Goal: Task Accomplishment & Management: Manage account settings

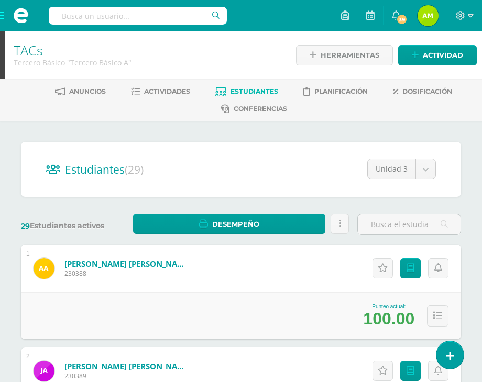
click at [2, 16] on span at bounding box center [21, 15] width 42 height 31
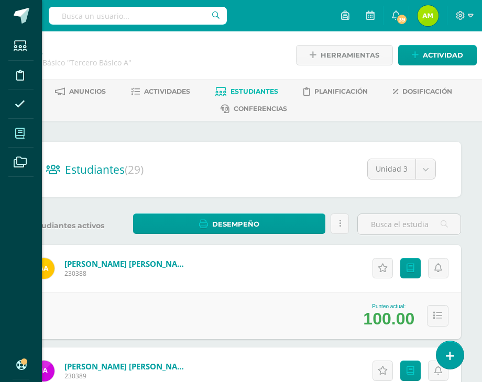
click at [23, 136] on icon at bounding box center [19, 133] width 9 height 10
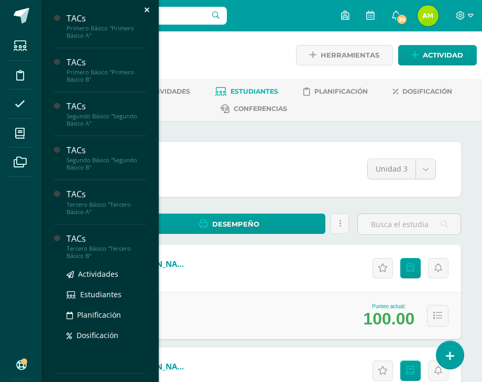
click at [96, 237] on div "TACs" at bounding box center [107, 239] width 80 height 12
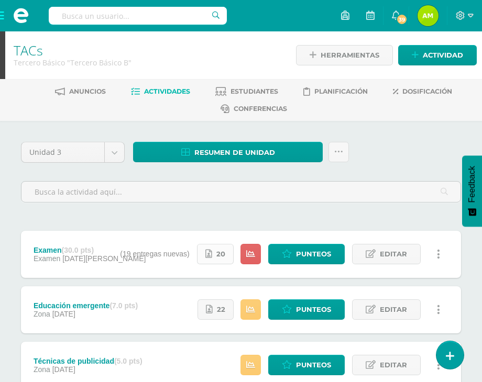
click at [207, 259] on link "20" at bounding box center [215, 254] width 37 height 20
click at [290, 249] on link "Punteos" at bounding box center [306, 254] width 76 height 20
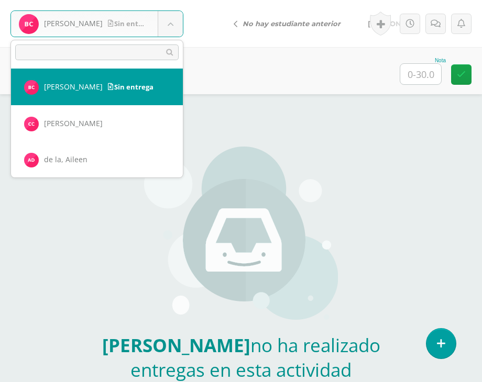
click at [172, 36] on body "[PERSON_NAME] entrega [PERSON_NAME] [PERSON_NAME] de la, [PERSON_NAME], [GEOGRA…" at bounding box center [241, 218] width 482 height 436
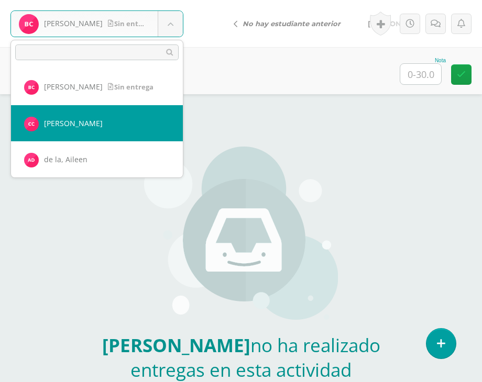
select select "856"
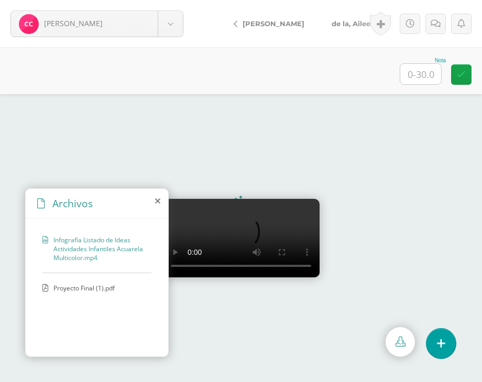
scroll to position [45, 0]
click at [105, 286] on span "Proyecto Final (1).pdf" at bounding box center [96, 288] width 86 height 9
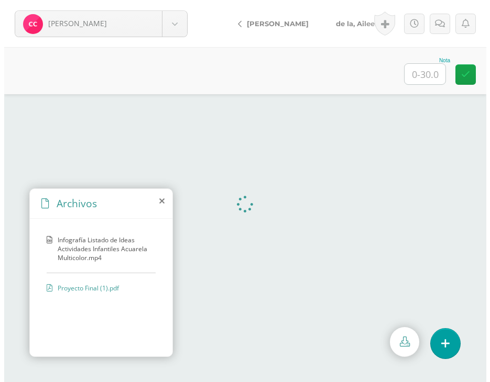
scroll to position [0, 0]
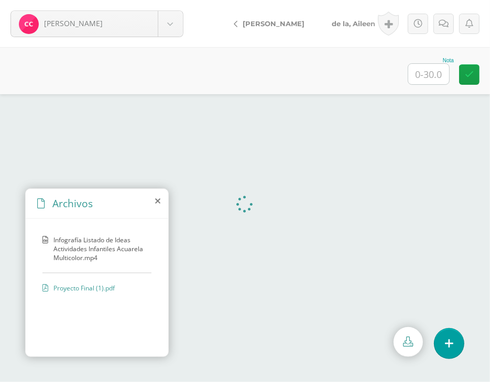
click at [157, 203] on icon at bounding box center [157, 201] width 5 height 8
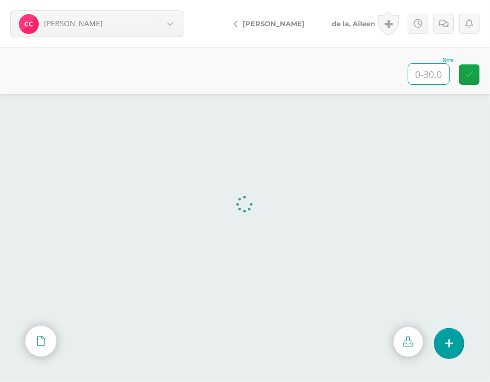
click at [417, 74] on input "text" at bounding box center [428, 74] width 41 height 20
type input "30"
click at [348, 21] on span "de la, Aileen" at bounding box center [353, 23] width 43 height 8
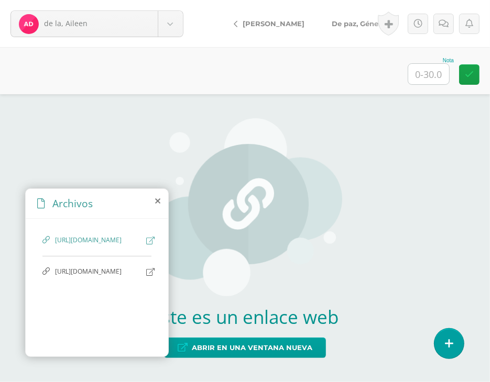
click at [146, 240] on icon at bounding box center [150, 241] width 8 height 8
click at [110, 277] on span "https://docs.google.com/document/d/1LNcX_Z8A9qL9fsiwZuPzoek9CESXLOopOXz1K36vWiI…" at bounding box center [98, 272] width 86 height 10
click at [145, 299] on div "https://www.canva.com/design/DAGu2yZUzPQ/_4bH2efhd7m6GDup_x11Bw/edit?utm_conten…" at bounding box center [97, 286] width 143 height 134
click at [146, 276] on icon at bounding box center [150, 272] width 8 height 8
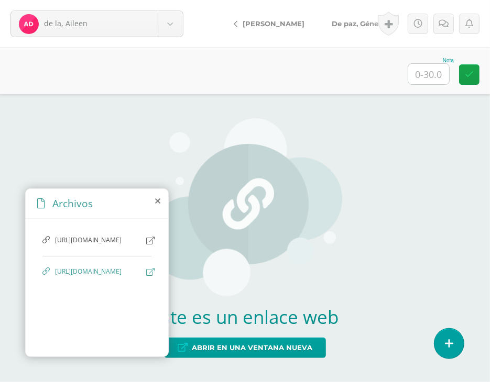
click at [430, 69] on input "text" at bounding box center [428, 74] width 41 height 20
type input "30"
click at [360, 26] on span "De paz, Génesis" at bounding box center [360, 23] width 56 height 8
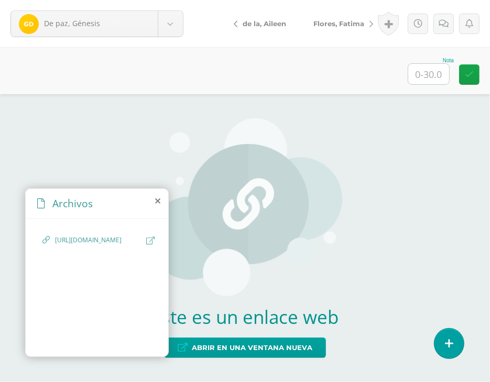
click at [150, 239] on icon at bounding box center [150, 241] width 8 height 8
click at [421, 70] on input "text" at bounding box center [428, 74] width 41 height 20
type input "25"
drag, startPoint x: 443, startPoint y: 18, endPoint x: 442, endPoint y: 24, distance: 5.5
click at [443, 18] on link at bounding box center [443, 24] width 20 height 20
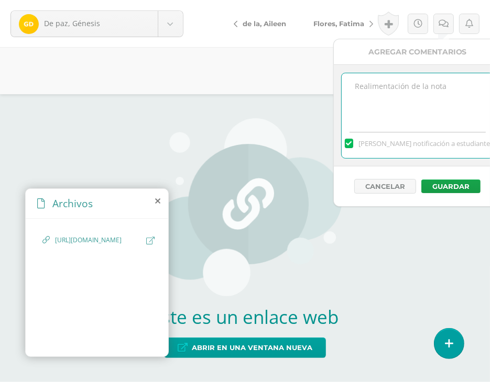
click at [423, 93] on textarea at bounding box center [417, 99] width 151 height 52
type textarea "Faltaron aspectos"
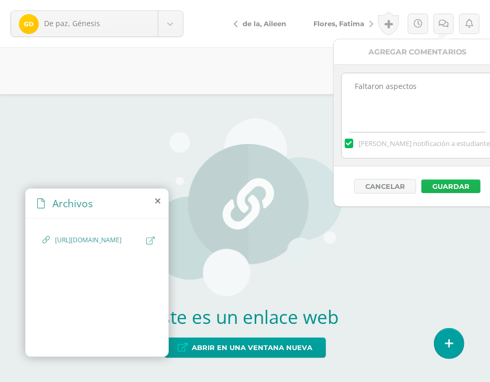
click at [448, 190] on button "Guardar" at bounding box center [450, 187] width 59 height 14
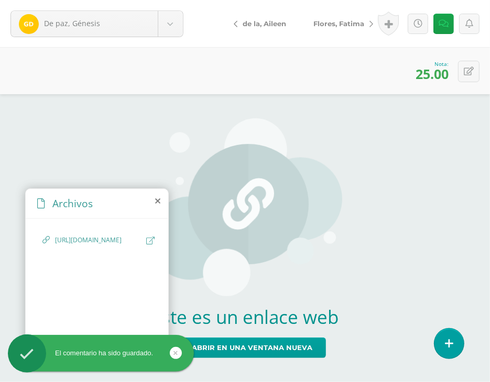
click at [331, 23] on span "Flores, Fatima" at bounding box center [338, 23] width 51 height 8
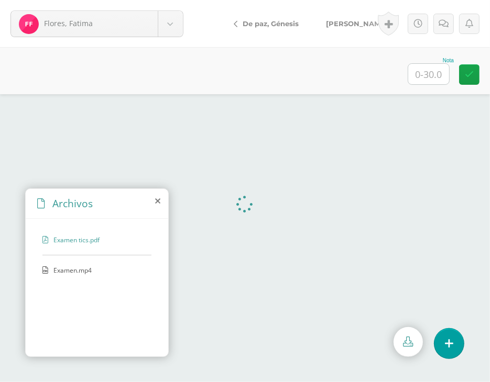
click at [155, 202] on icon at bounding box center [157, 201] width 5 height 8
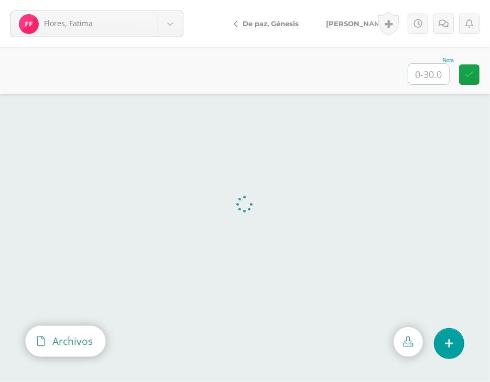
click at [47, 340] on div "Archivos" at bounding box center [66, 341] width 80 height 30
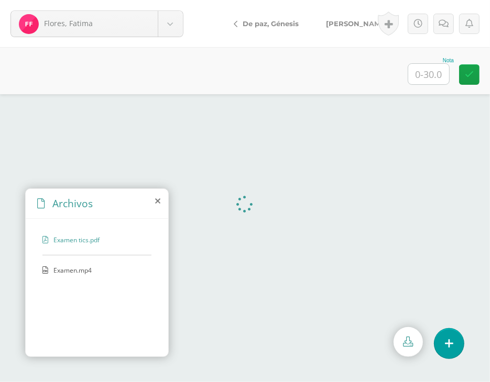
click at [66, 262] on div "Examen tics.pdf Examen.mp4" at bounding box center [97, 286] width 143 height 134
click at [65, 273] on span "Examen.mp4" at bounding box center [96, 270] width 86 height 9
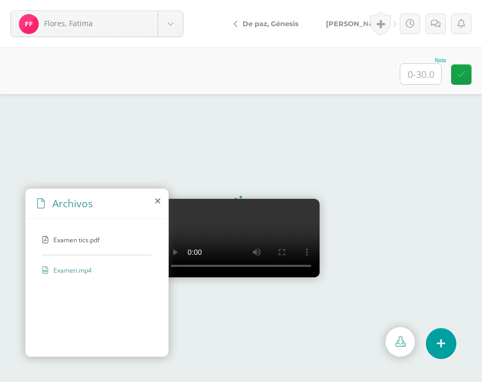
click at [78, 236] on span "Examen tics.pdf" at bounding box center [96, 240] width 86 height 9
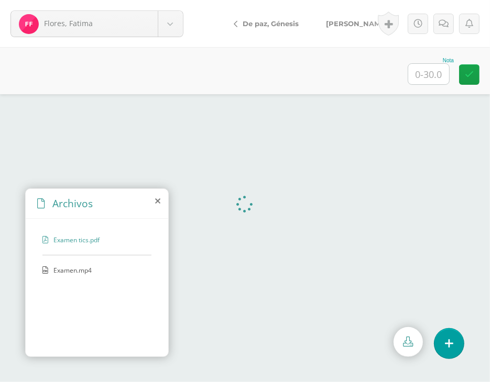
click at [446, 67] on input "text" at bounding box center [428, 74] width 41 height 20
type input "30"
click at [365, 21] on div "Historial de actividad Fatima Flores ha subido Examen.mp4 Ago. 1, 2025, 1:35 p.…" at bounding box center [427, 23] width 126 height 47
click at [348, 26] on span "[PERSON_NAME]" at bounding box center [357, 23] width 62 height 8
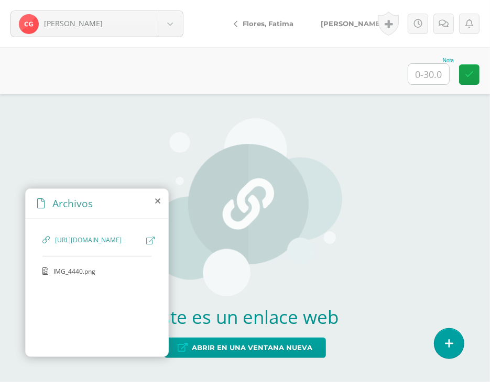
click at [85, 276] on span "IMG_4440.png" at bounding box center [96, 271] width 86 height 9
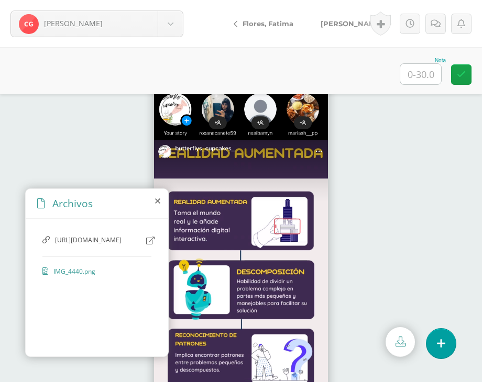
click at [89, 246] on span "[URL][DOMAIN_NAME]" at bounding box center [98, 241] width 86 height 10
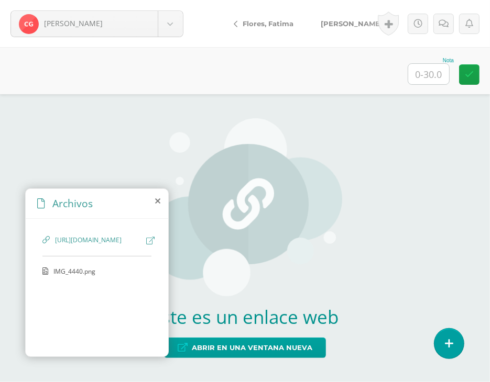
click at [149, 239] on icon at bounding box center [150, 241] width 8 height 8
click at [434, 70] on input "text" at bounding box center [428, 74] width 41 height 20
type input "30"
click at [344, 22] on span "[PERSON_NAME]" at bounding box center [352, 23] width 62 height 8
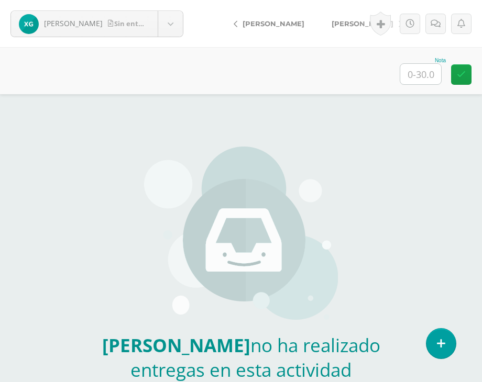
click at [345, 20] on span "Girón, [PERSON_NAME]" at bounding box center [363, 23] width 62 height 8
click at [419, 76] on input "text" at bounding box center [420, 74] width 41 height 20
type input "30"
click at [342, 26] on span "[PERSON_NAME]" at bounding box center [363, 23] width 62 height 8
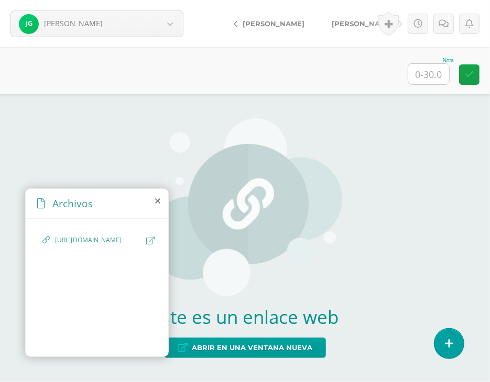
click at [148, 243] on icon at bounding box center [150, 241] width 8 height 8
drag, startPoint x: 429, startPoint y: 86, endPoint x: 432, endPoint y: 79, distance: 7.8
click at [432, 80] on div "Nota" at bounding box center [245, 70] width 490 height 47
click at [441, 153] on div "Este es un enlace web Abrir en una ventana nueva" at bounding box center [245, 238] width 490 height 288
click at [437, 68] on input "text" at bounding box center [428, 74] width 41 height 20
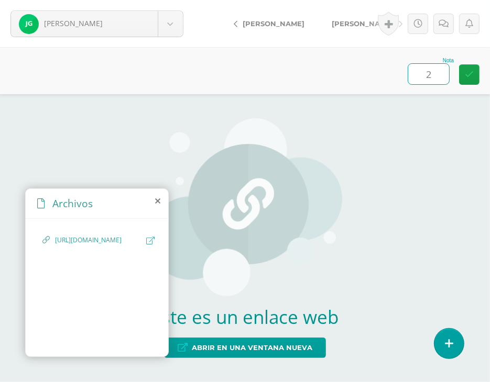
type input "27"
click at [336, 21] on span "[PERSON_NAME]" at bounding box center [363, 23] width 62 height 8
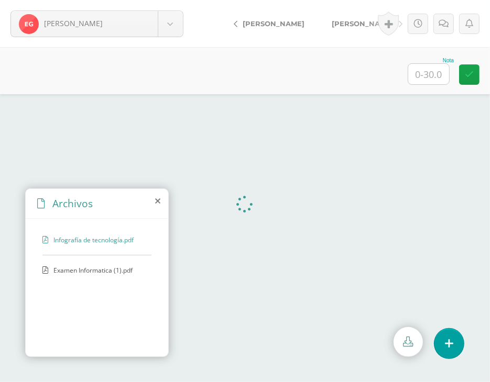
click at [104, 271] on span "Examen Informatica (1).pdf" at bounding box center [96, 270] width 86 height 9
click at [158, 199] on icon at bounding box center [157, 201] width 5 height 8
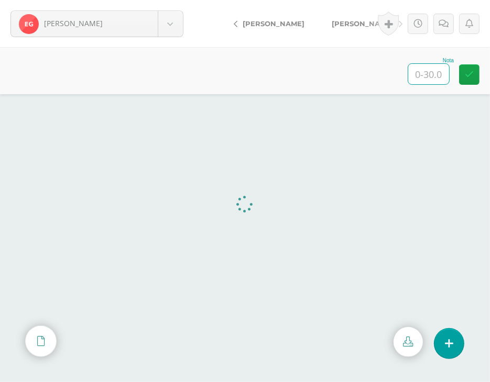
click at [434, 77] on input "text" at bounding box center [428, 74] width 41 height 20
type input "30"
click at [360, 24] on span "[PERSON_NAME]" at bounding box center [363, 23] width 62 height 8
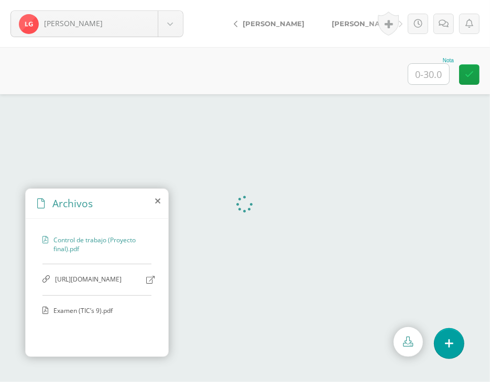
scroll to position [28, 0]
click at [106, 275] on span "[URL][DOMAIN_NAME]" at bounding box center [98, 280] width 86 height 10
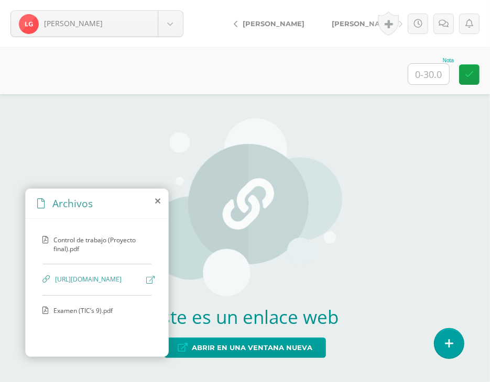
click at [438, 85] on div "Nota" at bounding box center [245, 70] width 490 height 47
click at [432, 74] on input "text" at bounding box center [428, 74] width 41 height 20
type input "30"
click at [336, 24] on span "[PERSON_NAME]" at bounding box center [363, 23] width 62 height 8
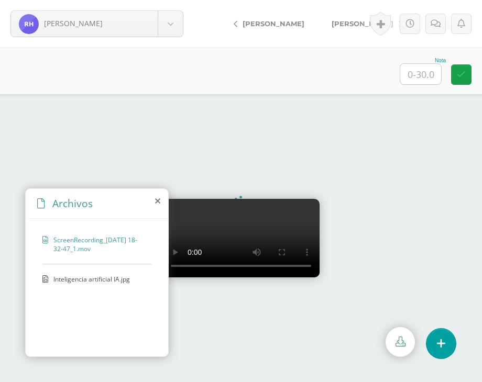
click at [92, 278] on span "Inteligencia artificial IA.jpg" at bounding box center [96, 279] width 86 height 9
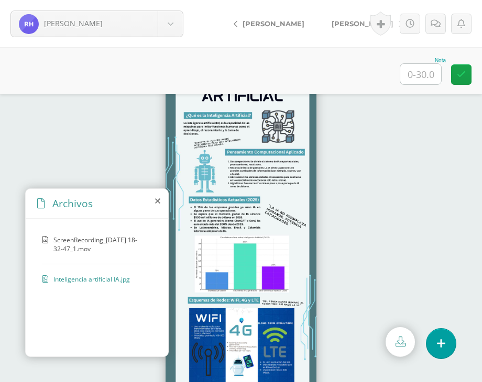
click at [220, 250] on img at bounding box center [241, 238] width 151 height 377
click at [236, 282] on img at bounding box center [241, 238] width 151 height 377
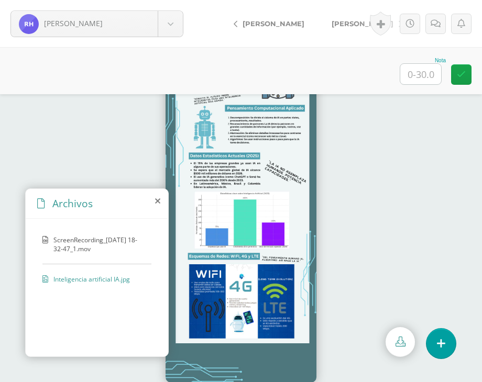
scroll to position [45, 0]
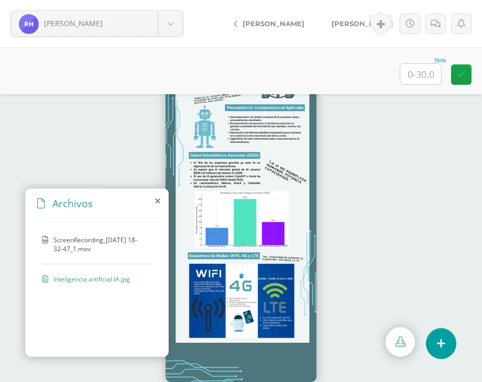
click at [74, 247] on span "ScreenRecording_08-05-2025 18-32-47_1.mov" at bounding box center [99, 245] width 93 height 18
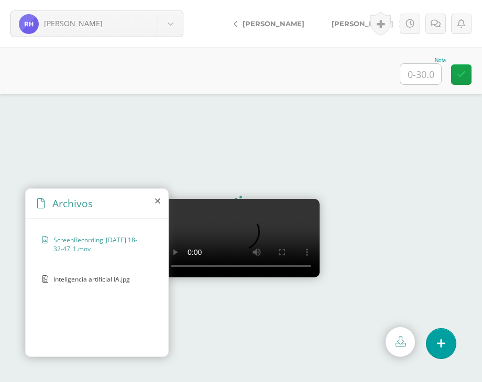
scroll to position [0, 0]
click at [409, 76] on input "text" at bounding box center [420, 74] width 41 height 20
type input "24"
click at [437, 19] on icon at bounding box center [436, 23] width 10 height 9
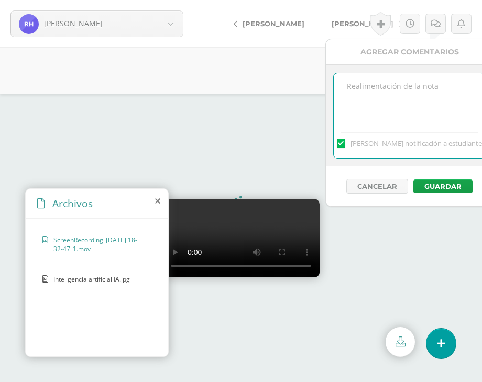
click at [407, 92] on textarea at bounding box center [409, 99] width 151 height 52
type textarea "Falto un documento"
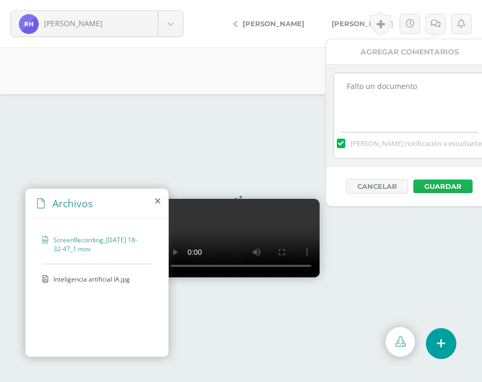
click at [443, 181] on button "Guardar" at bounding box center [442, 187] width 59 height 14
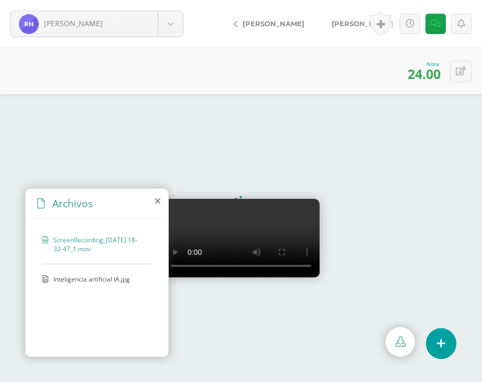
click at [332, 25] on span "[PERSON_NAME]" at bounding box center [363, 23] width 62 height 8
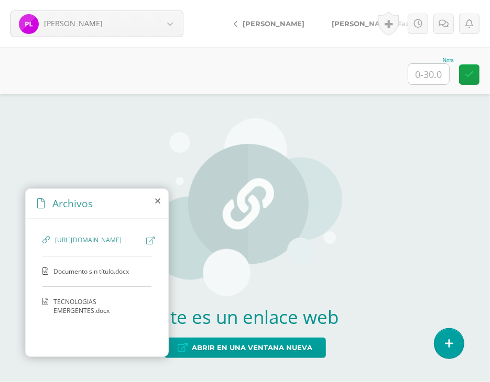
scroll to position [19, 0]
click at [98, 276] on span "Documento sin título.docx" at bounding box center [96, 271] width 86 height 9
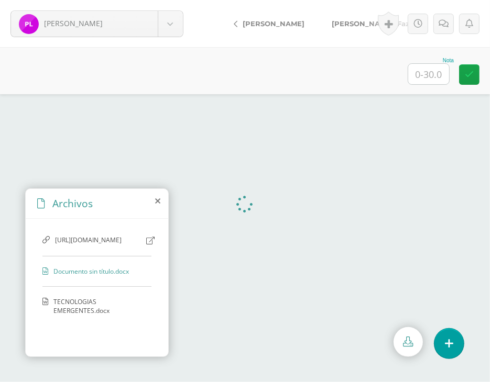
click at [72, 315] on span "TECNOLOGIAS EMERGENTES.docx" at bounding box center [99, 307] width 93 height 18
click at [101, 236] on span "https://www.canva.com/design/DAGvP7wA8A0/z03tZZGfIr_DyknBA9BNkQ/edit?utm_conten…" at bounding box center [98, 241] width 86 height 10
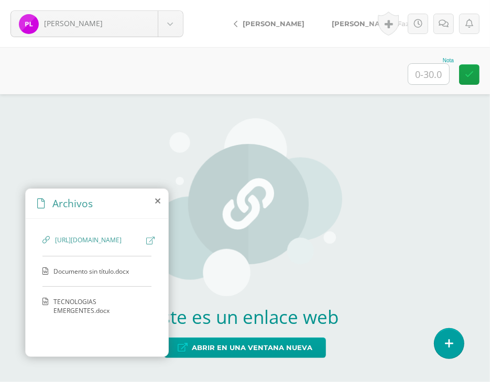
click at [146, 237] on icon at bounding box center [150, 241] width 8 height 8
click at [432, 67] on input "text" at bounding box center [428, 74] width 41 height 20
type input "30"
click at [108, 276] on span "Documento sin título.docx" at bounding box center [96, 271] width 86 height 9
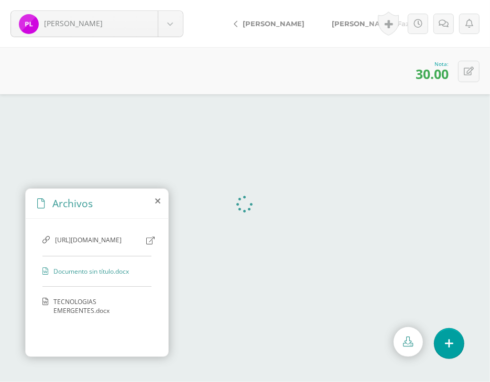
click at [73, 322] on div "https://www.canva.com/design/DAGvP7wA8A0/z03tZZGfIr_DyknBA9BNkQ/edit?utm_conten…" at bounding box center [97, 286] width 143 height 134
click at [73, 315] on span "TECNOLOGIAS EMERGENTES.docx" at bounding box center [99, 307] width 93 height 18
click at [157, 202] on icon at bounding box center [157, 201] width 5 height 8
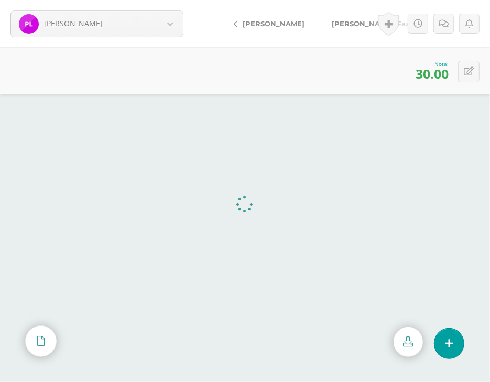
click at [356, 23] on span "[PERSON_NAME], Fazeela" at bounding box center [378, 23] width 92 height 8
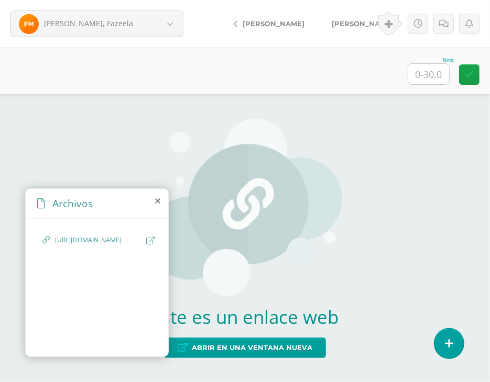
click at [149, 242] on icon at bounding box center [150, 241] width 8 height 8
click at [438, 79] on input "text" at bounding box center [428, 74] width 41 height 20
type input "30"
click at [332, 19] on span "[PERSON_NAME]" at bounding box center [363, 23] width 62 height 8
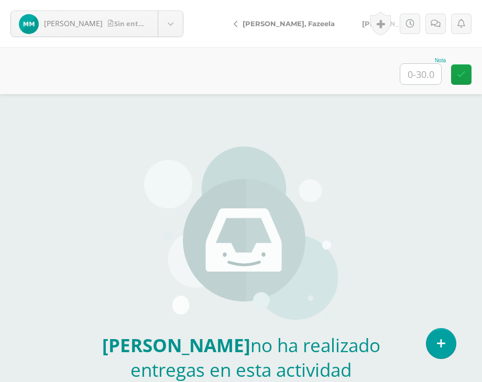
click at [413, 75] on input "text" at bounding box center [420, 74] width 41 height 20
type input "30"
click at [362, 24] on span "[PERSON_NAME]" at bounding box center [393, 23] width 62 height 8
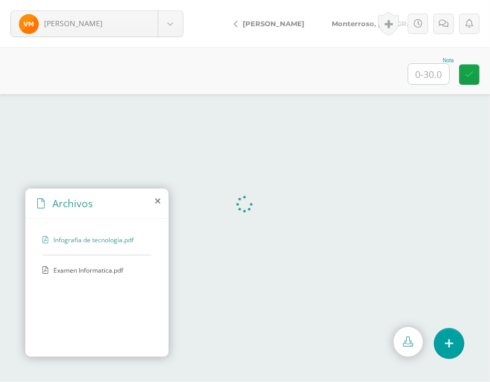
click at [80, 268] on span "Examen Informatica.pdf" at bounding box center [96, 270] width 86 height 9
click at [158, 199] on icon at bounding box center [157, 201] width 5 height 8
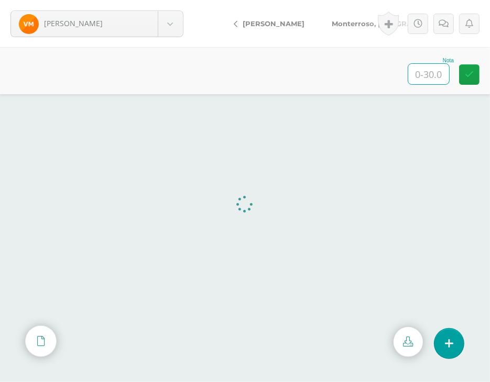
click at [419, 80] on input "text" at bounding box center [428, 74] width 41 height 20
type input "30"
click at [352, 17] on link "Monterroso, [GEOGRAPHIC_DATA]" at bounding box center [396, 23] width 156 height 25
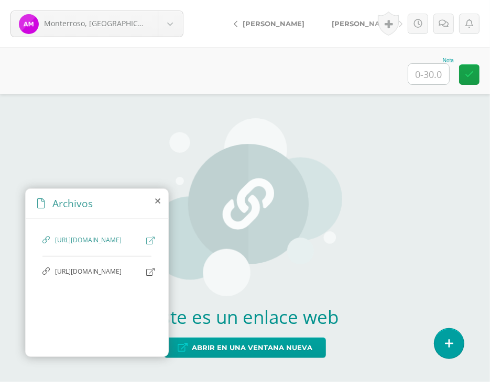
click at [146, 242] on icon at bounding box center [150, 241] width 8 height 8
click at [82, 277] on span "[URL][DOMAIN_NAME]" at bounding box center [98, 272] width 86 height 10
click at [146, 276] on icon at bounding box center [150, 272] width 8 height 8
click at [423, 70] on input "text" at bounding box center [428, 74] width 41 height 20
type input "30"
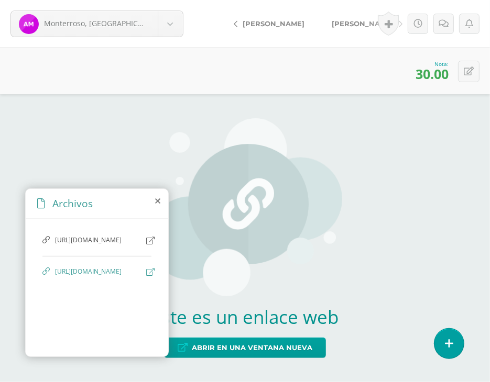
click at [351, 25] on span "[PERSON_NAME]" at bounding box center [363, 23] width 62 height 8
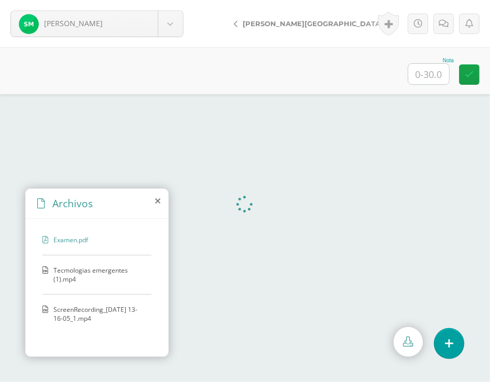
click at [80, 269] on span "Tecmologias emergentes (1).mp4" at bounding box center [99, 275] width 93 height 18
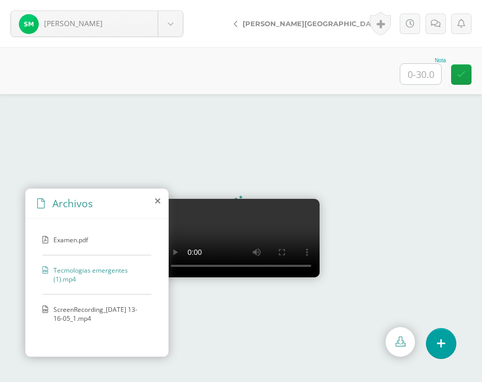
click at [156, 200] on icon at bounding box center [157, 201] width 5 height 8
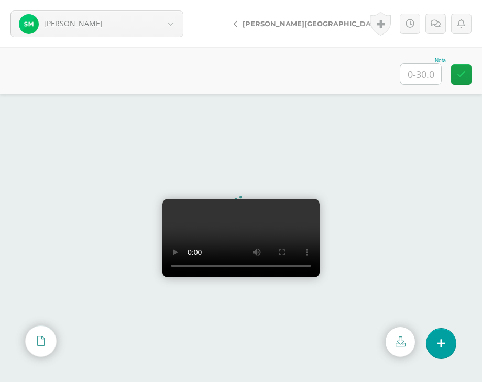
scroll to position [45, 0]
click at [39, 346] on div "Archivos" at bounding box center [66, 341] width 80 height 30
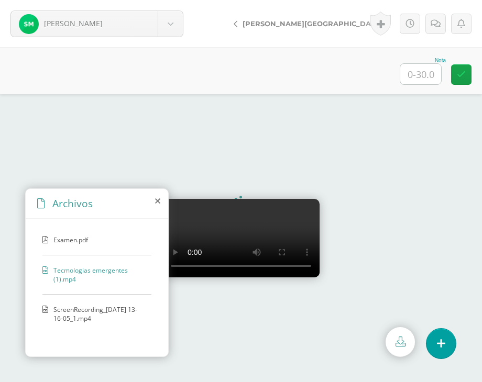
click at [88, 317] on span "ScreenRecording_08-05-2025 13-16-05_1.mp4" at bounding box center [99, 314] width 93 height 18
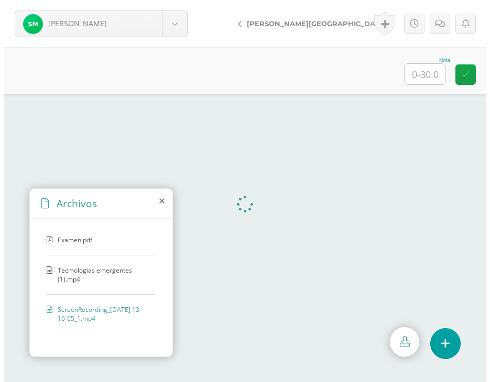
scroll to position [0, 0]
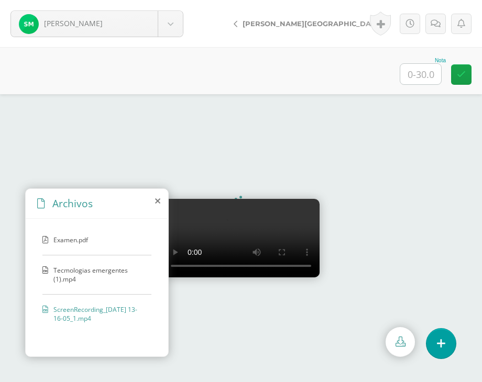
click at [92, 240] on span "Examen.pdf" at bounding box center [96, 240] width 86 height 9
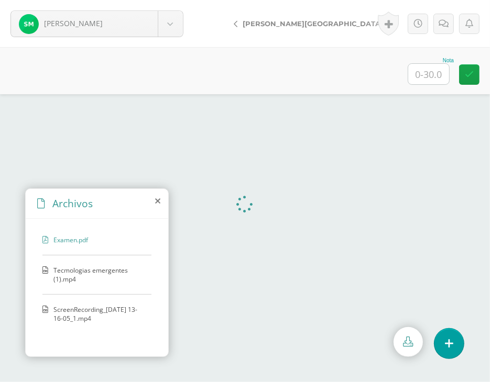
click at [157, 200] on icon at bounding box center [157, 201] width 5 height 8
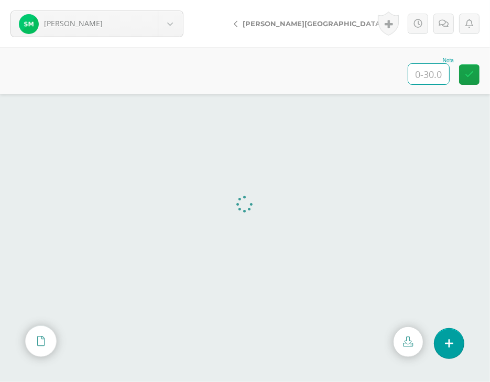
click at [434, 71] on input "text" at bounding box center [428, 74] width 41 height 20
type input "30"
click at [410, 24] on span "[PERSON_NAME]" at bounding box center [441, 23] width 62 height 8
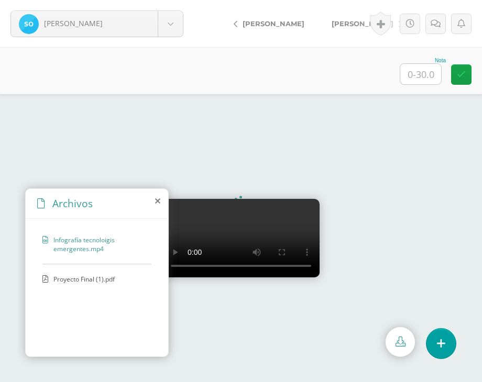
click at [434, 78] on input "text" at bounding box center [420, 74] width 41 height 20
type input "30"
click at [342, 24] on span "[PERSON_NAME]" at bounding box center [363, 23] width 62 height 8
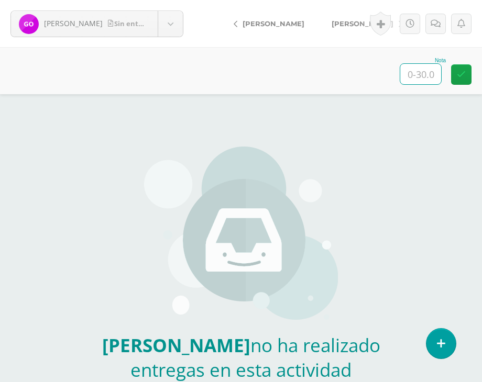
click at [424, 74] on input "text" at bounding box center [420, 74] width 41 height 20
type input "30"
click at [340, 20] on span "[PERSON_NAME]" at bounding box center [363, 23] width 62 height 8
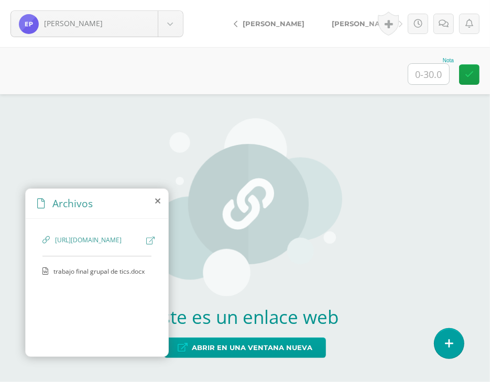
click at [107, 276] on span "trabajo final grupal de tics.docx" at bounding box center [98, 271] width 91 height 9
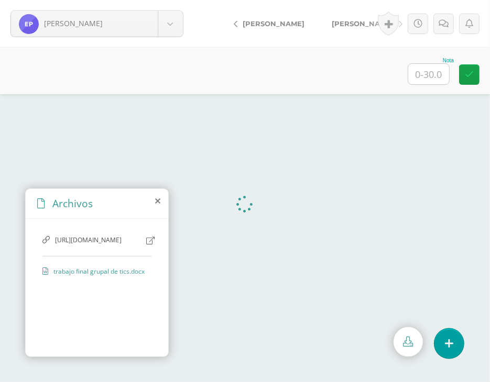
click at [159, 200] on icon at bounding box center [157, 201] width 5 height 8
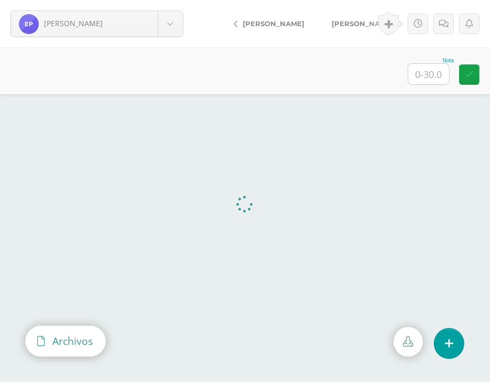
click at [31, 333] on div "Archivos" at bounding box center [66, 341] width 80 height 30
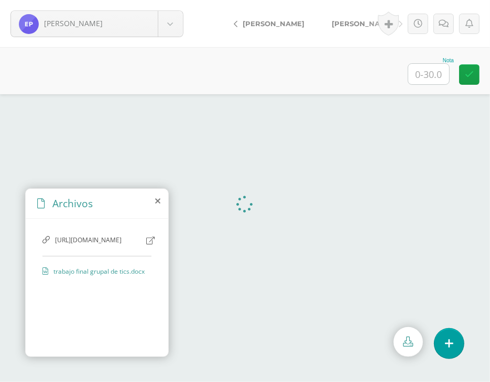
click at [105, 246] on span "[URL][DOMAIN_NAME]" at bounding box center [98, 241] width 86 height 10
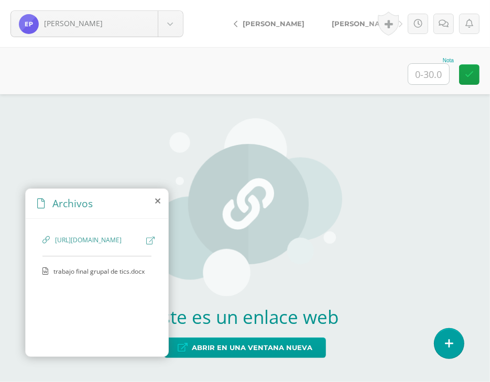
click at [149, 241] on icon at bounding box center [150, 241] width 8 height 8
click at [430, 76] on input "text" at bounding box center [428, 74] width 41 height 20
type input "25"
click at [448, 30] on link at bounding box center [443, 24] width 20 height 20
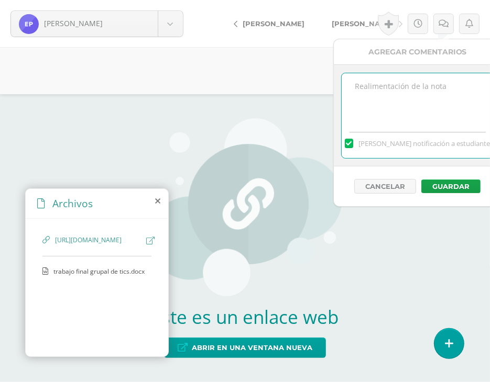
click at [432, 103] on textarea at bounding box center [417, 99] width 151 height 52
type textarea "Incompleto"
click at [442, 183] on button "Guardar" at bounding box center [450, 187] width 59 height 14
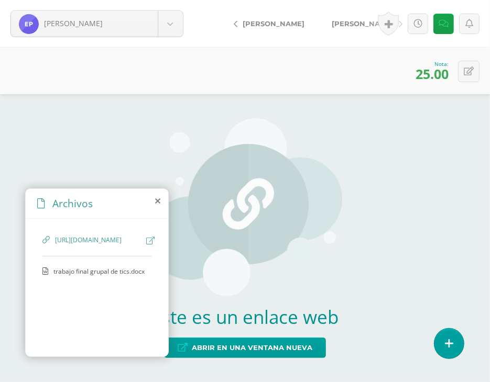
click at [350, 21] on span "[PERSON_NAME]" at bounding box center [363, 23] width 62 height 8
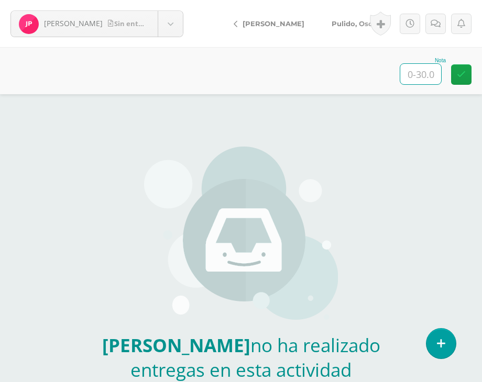
click at [424, 70] on input "text" at bounding box center [420, 74] width 41 height 20
type input "30"
click at [332, 21] on span "Pulido, Oscar" at bounding box center [356, 23] width 48 height 8
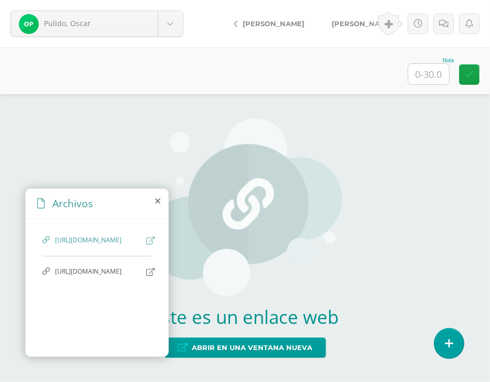
click at [415, 79] on input "text" at bounding box center [428, 74] width 41 height 20
type input "30"
click at [337, 24] on span "[PERSON_NAME]" at bounding box center [363, 23] width 62 height 8
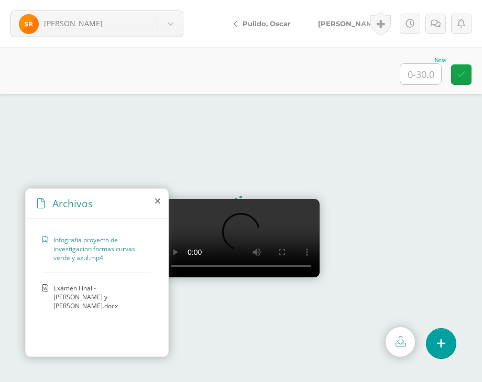
scroll to position [45, 0]
click at [61, 288] on span "Examen Final - [PERSON_NAME] y [PERSON_NAME].docx" at bounding box center [99, 297] width 93 height 27
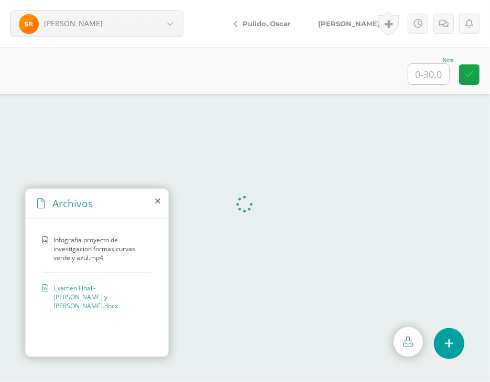
click at [159, 202] on icon at bounding box center [157, 201] width 5 height 8
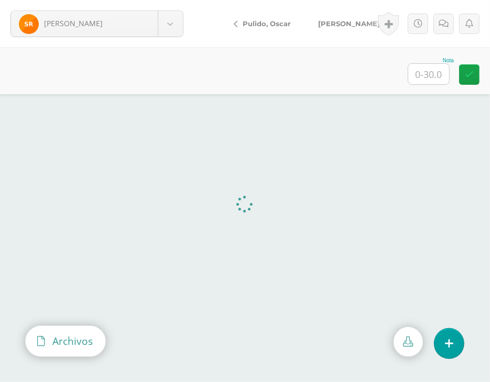
click at [48, 334] on div "Archivos" at bounding box center [66, 341] width 80 height 30
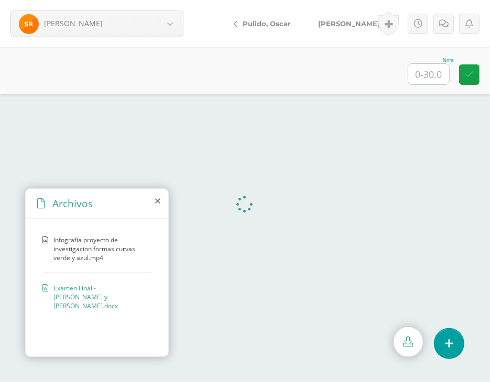
click at [87, 248] on span "Infografia proyecto de investigacion formas curvas verde y azul.mp4" at bounding box center [99, 249] width 93 height 27
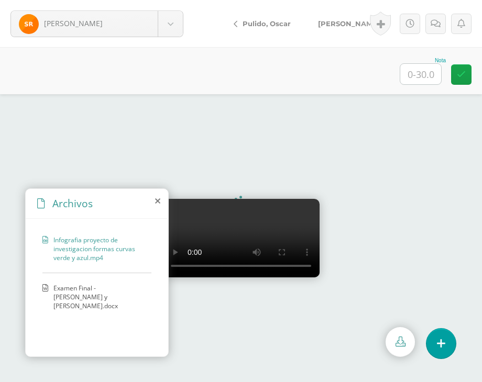
click at [158, 200] on icon at bounding box center [157, 201] width 5 height 8
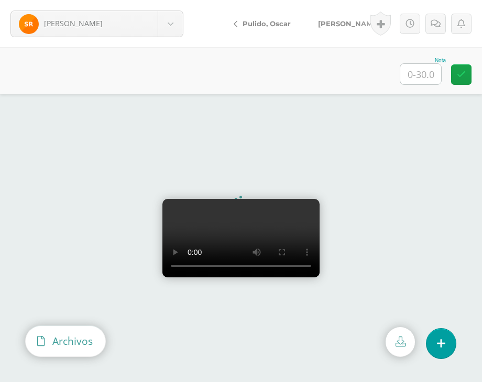
click at [41, 338] on icon at bounding box center [40, 341] width 7 height 10
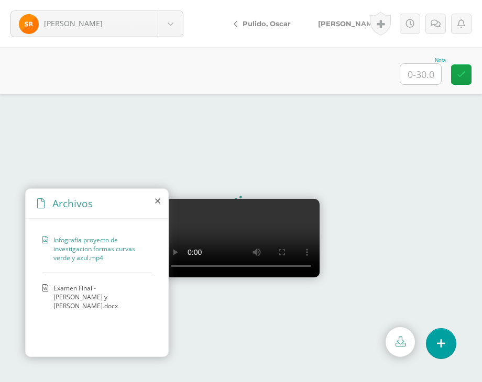
click at [99, 285] on span "Examen Final - Samuel Reyes y Xavi García.docx" at bounding box center [99, 297] width 93 height 27
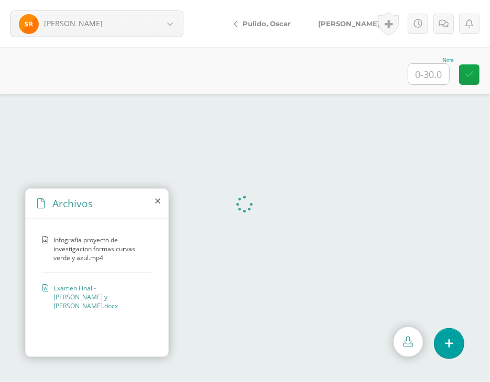
click at [151, 206] on div "Archivos" at bounding box center [97, 204] width 143 height 30
click at [158, 197] on icon at bounding box center [157, 201] width 5 height 8
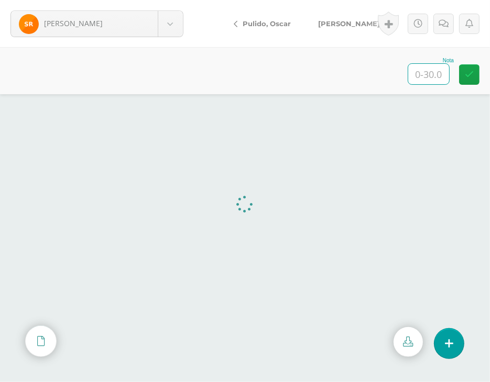
click at [434, 72] on input "text" at bounding box center [428, 74] width 41 height 20
type input "30"
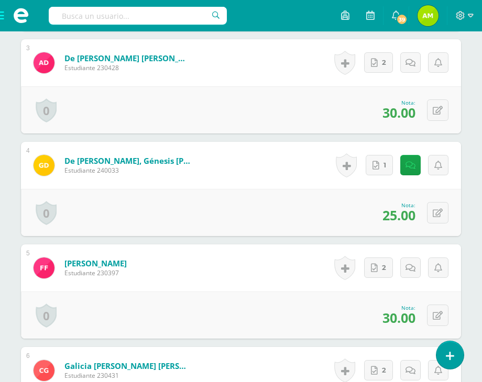
scroll to position [297, 0]
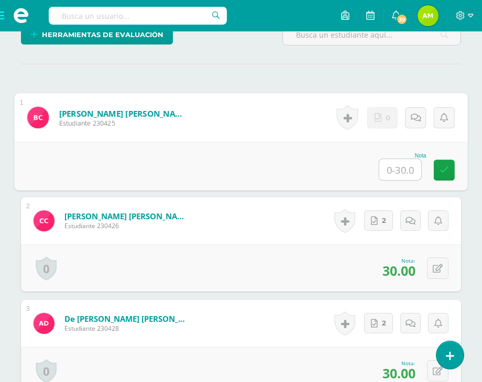
click at [401, 180] on input "text" at bounding box center [400, 169] width 42 height 21
type input "24"
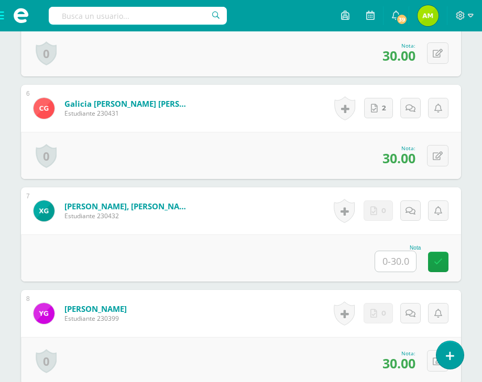
scroll to position [821, 0]
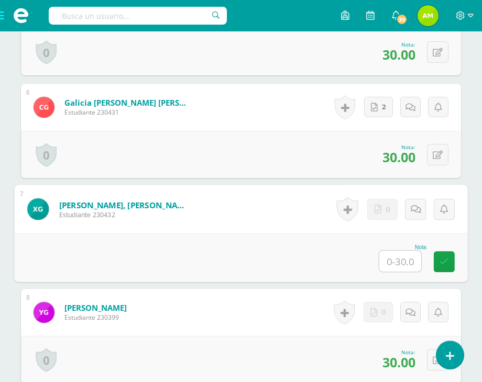
click at [407, 272] on input "text" at bounding box center [400, 261] width 42 height 21
type input "30"
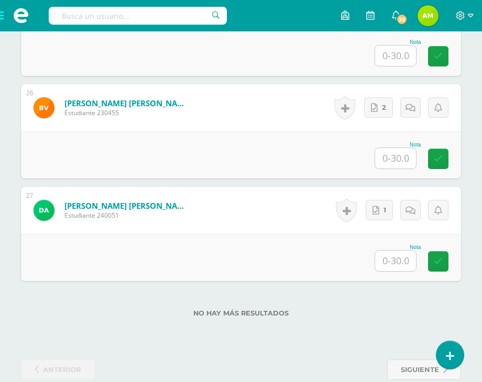
scroll to position [2858, 0]
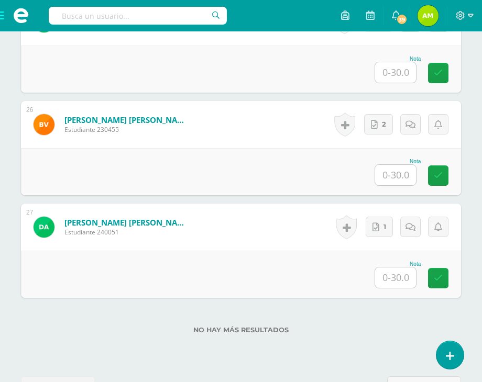
click at [402, 185] on input "text" at bounding box center [395, 175] width 41 height 20
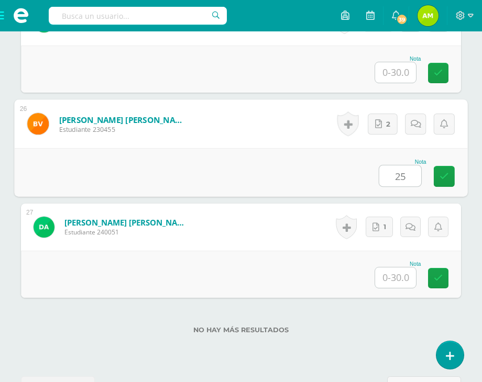
type input "25"
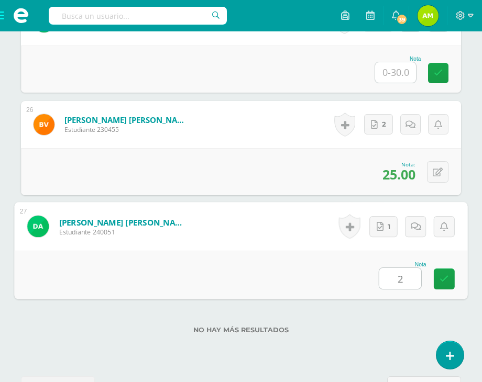
type input "25"
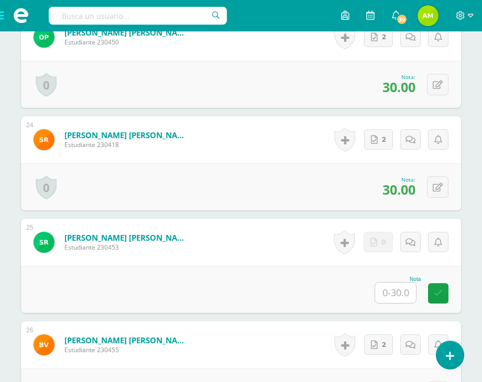
scroll to position [2700, 0]
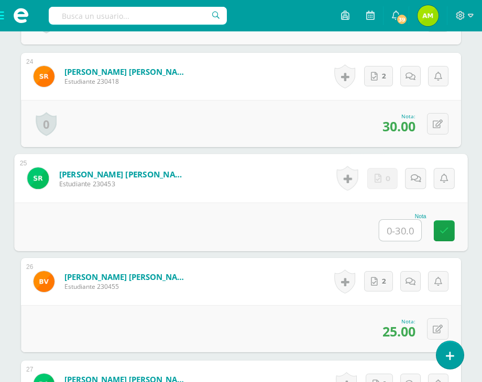
click at [405, 241] on input "text" at bounding box center [400, 230] width 42 height 21
type input "30"
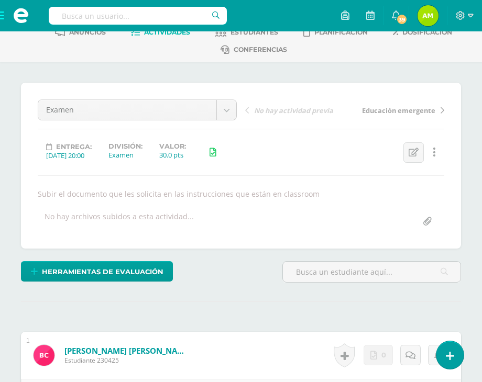
scroll to position [0, 0]
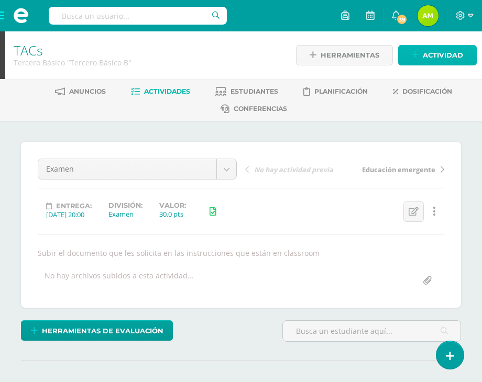
click at [417, 58] on icon at bounding box center [415, 55] width 7 height 9
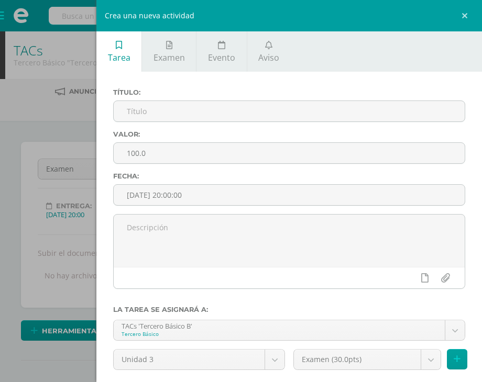
click at [223, 129] on div "Título:" at bounding box center [289, 110] width 360 height 42
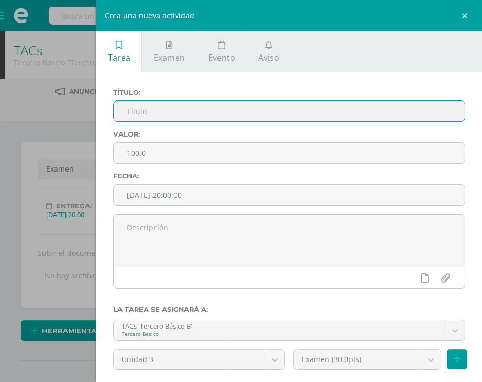
click at [223, 114] on input "text" at bounding box center [289, 111] width 351 height 20
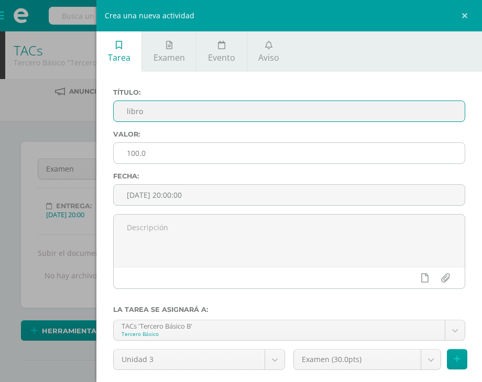
type input "libro"
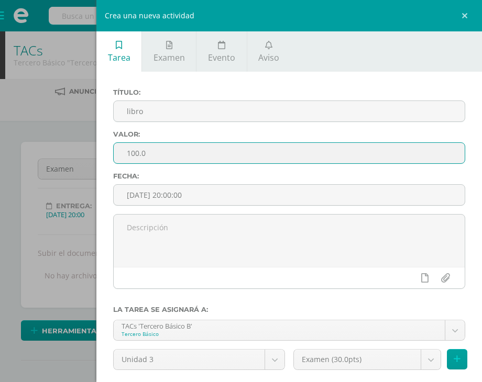
click at [231, 156] on input "100.0" at bounding box center [289, 153] width 351 height 20
drag, startPoint x: 227, startPoint y: 151, endPoint x: 119, endPoint y: 150, distance: 108.5
click at [119, 149] on input "100.0" at bounding box center [289, 153] width 351 height 20
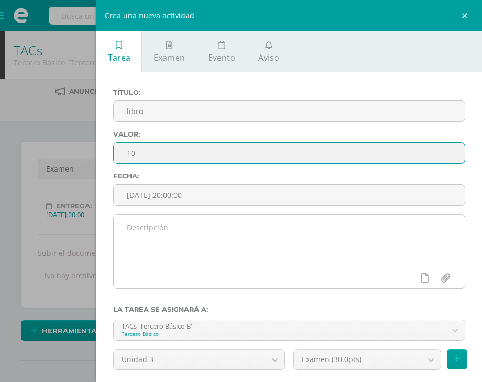
type input "10"
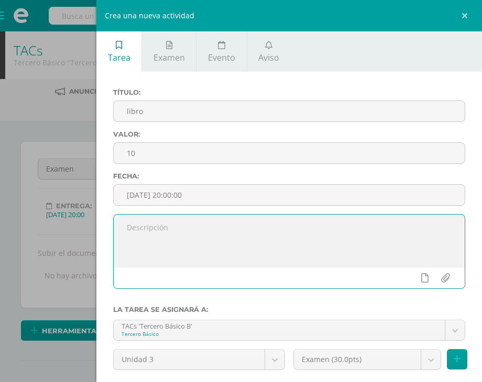
click at [228, 243] on textarea at bounding box center [289, 241] width 351 height 52
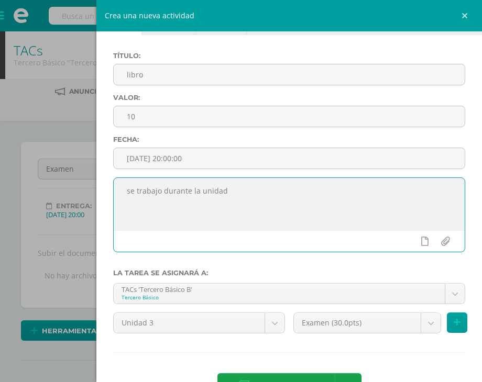
scroll to position [72, 0]
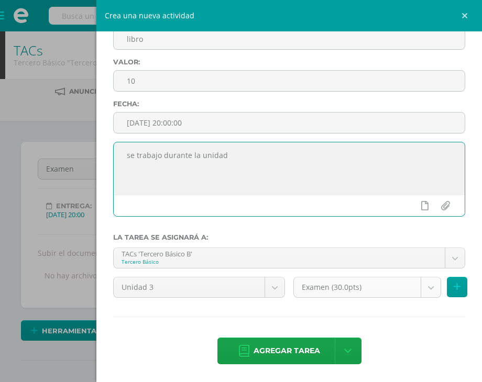
type textarea "se trabajo durante la unidad"
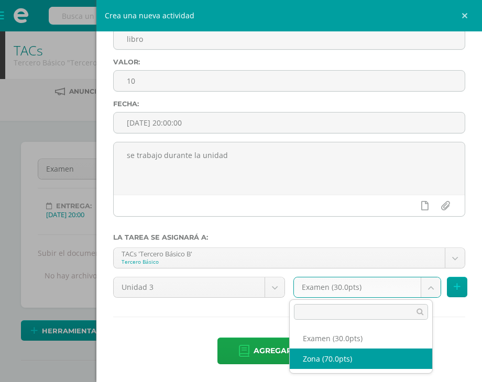
select select "102648"
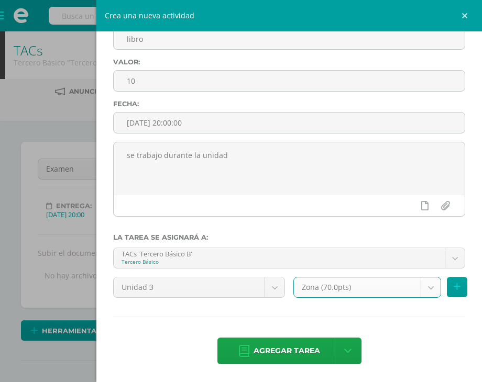
click at [295, 358] on span "Agregar tarea" at bounding box center [287, 351] width 67 height 26
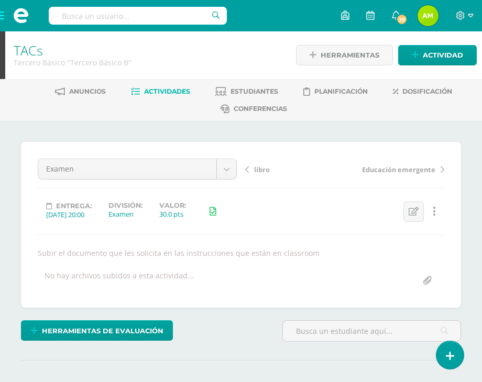
click at [266, 169] on span "libro" at bounding box center [262, 169] width 16 height 9
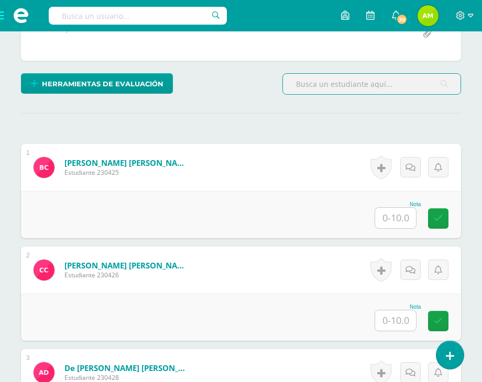
scroll to position [263, 0]
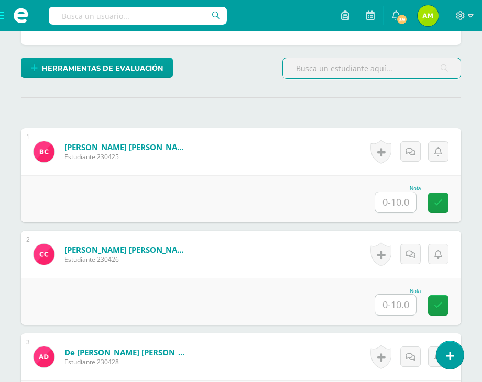
click at [394, 196] on input "text" at bounding box center [395, 202] width 41 height 20
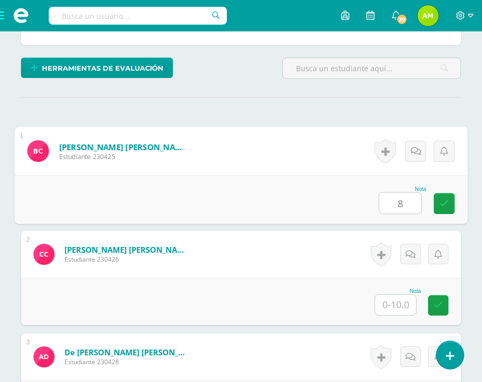
type input "8"
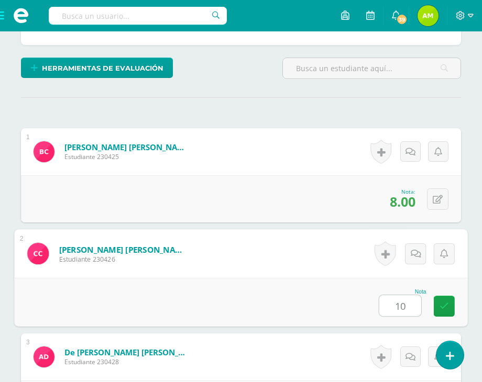
type input "10"
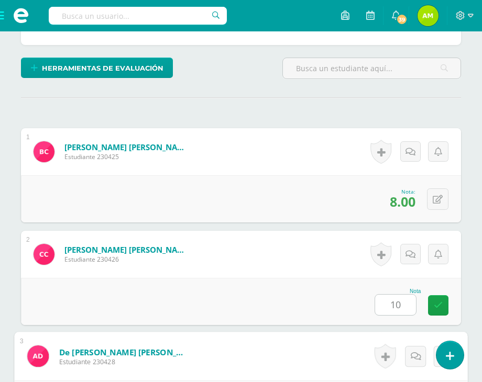
scroll to position [478, 0]
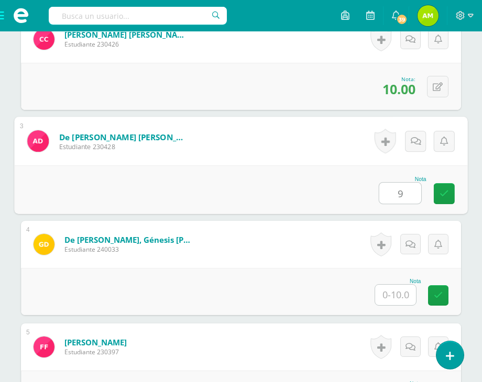
type input "9"
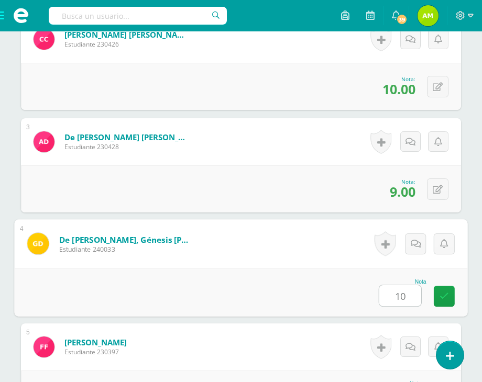
type input "10"
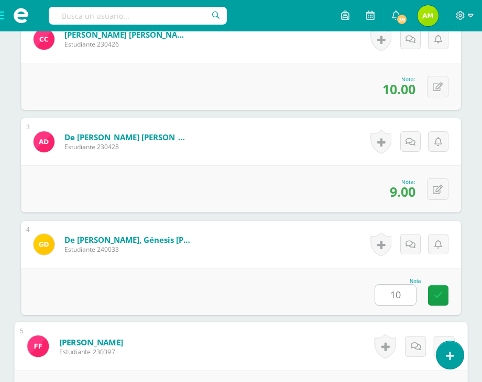
scroll to position [684, 0]
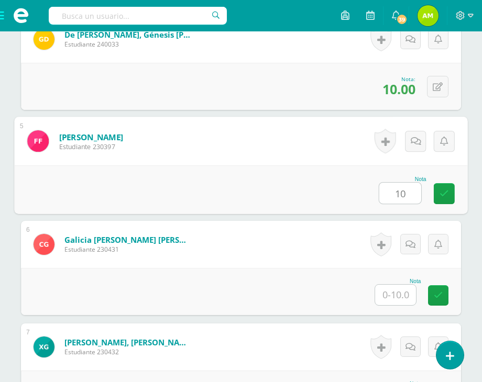
type input "10"
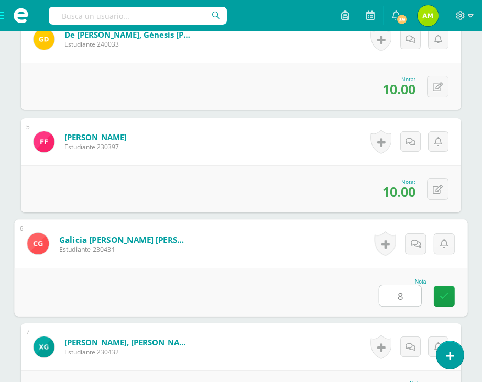
type input "8"
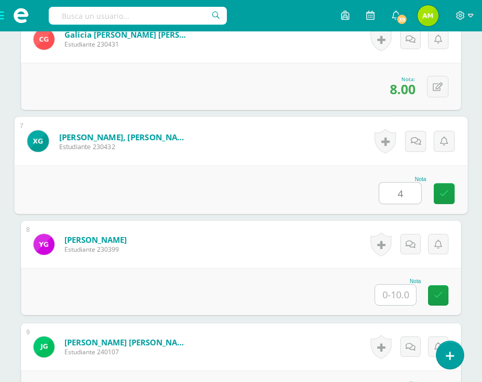
type input "4"
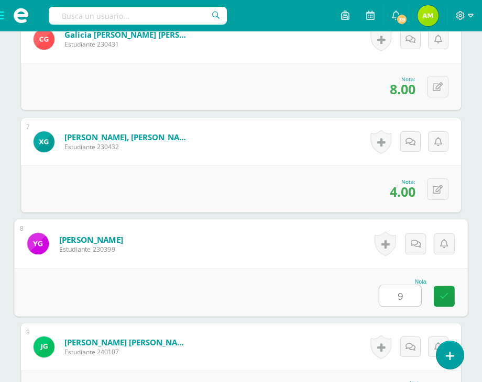
type input "9"
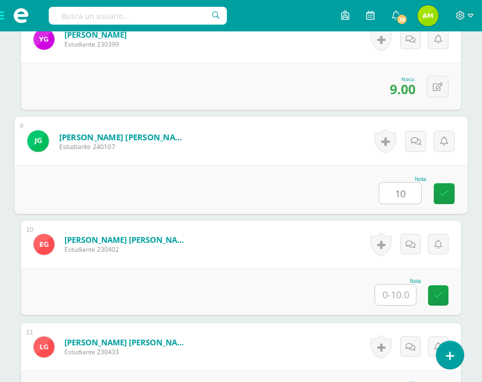
type input "10"
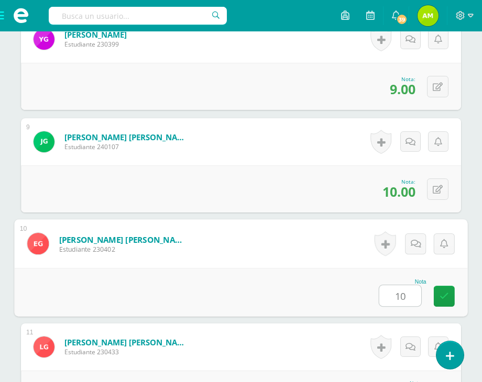
type input "10"
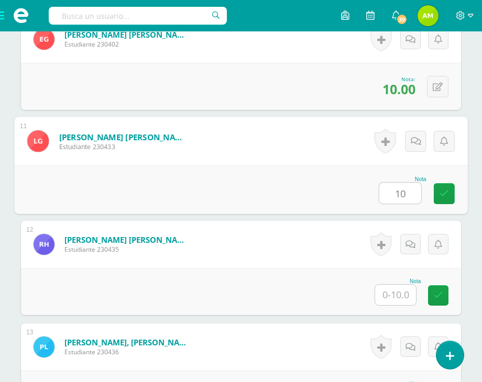
type input "10"
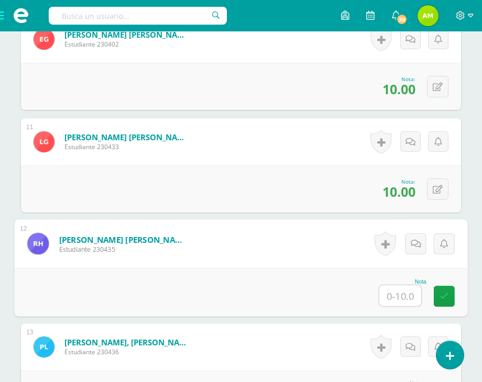
type input "0"
click at [440, 300] on icon at bounding box center [444, 296] width 9 height 9
click at [415, 245] on link at bounding box center [415, 244] width 21 height 21
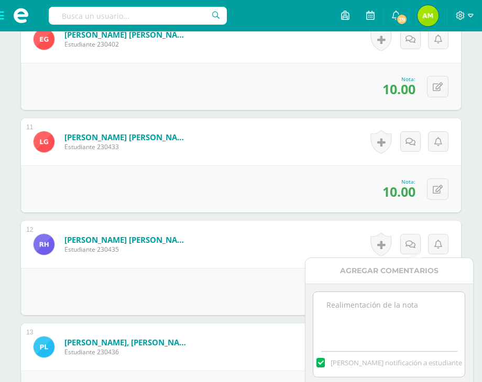
click at [400, 304] on textarea at bounding box center [388, 318] width 151 height 52
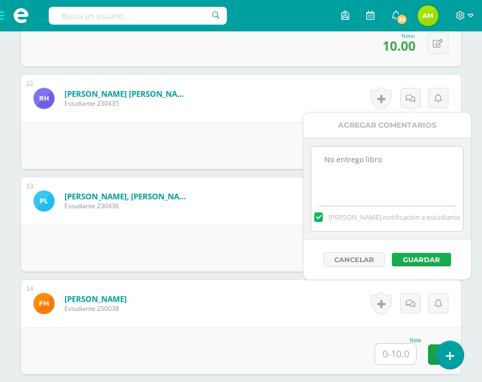
scroll to position [1457, 0]
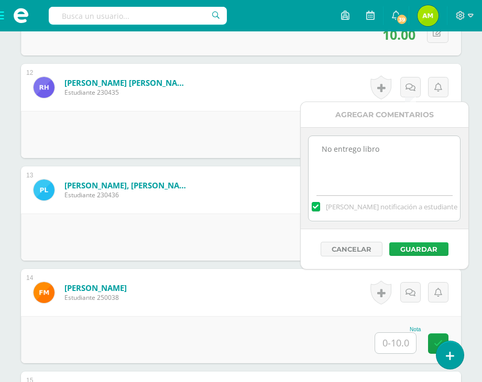
type textarea "No entrego libro"
click at [400, 245] on button "Guardar" at bounding box center [418, 250] width 59 height 14
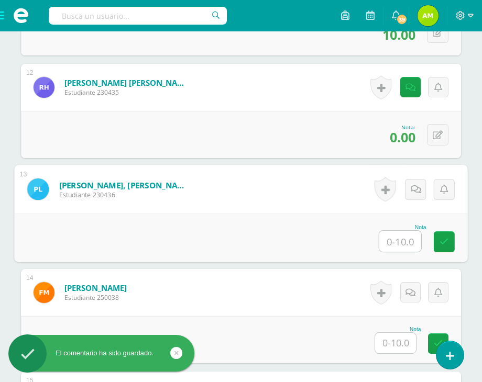
drag, startPoint x: 406, startPoint y: 245, endPoint x: 406, endPoint y: 239, distance: 5.8
click at [406, 243] on input "text" at bounding box center [400, 241] width 42 height 21
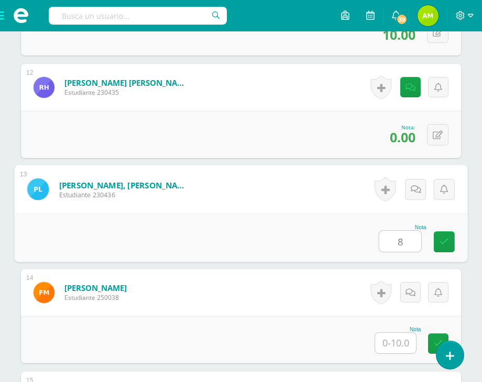
type input "8"
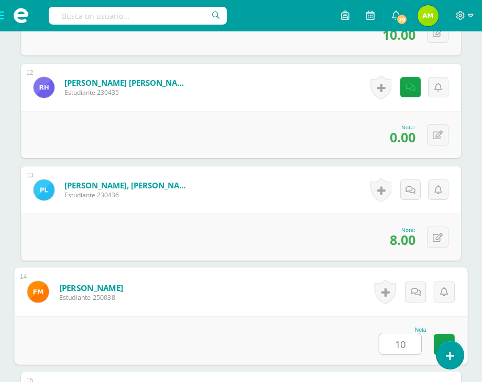
type input "10"
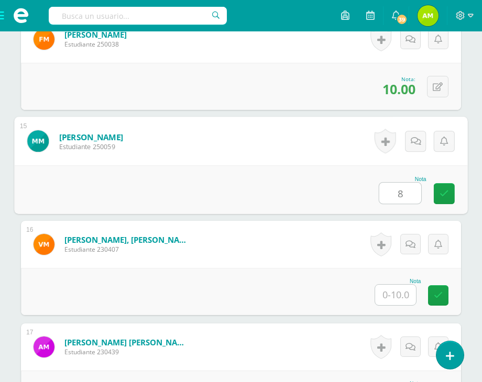
type input "8"
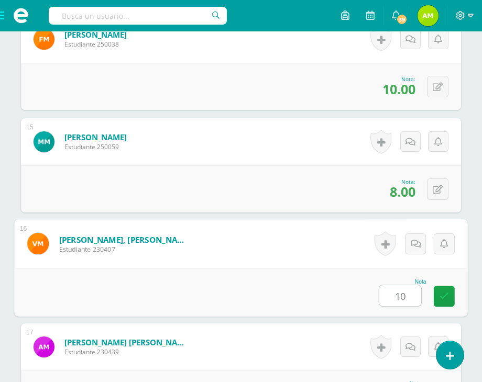
type input "10"
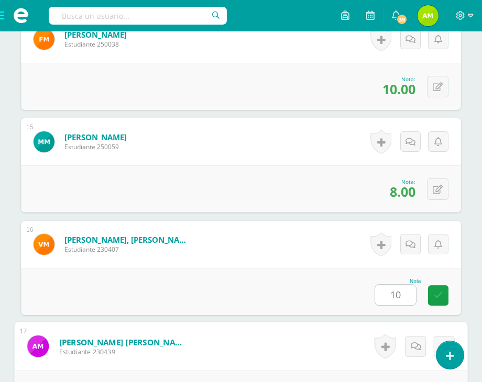
scroll to position [1916, 0]
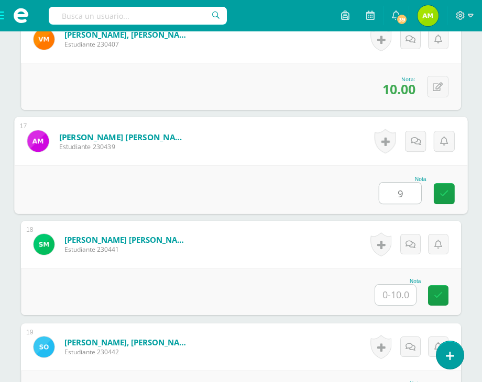
type input "9"
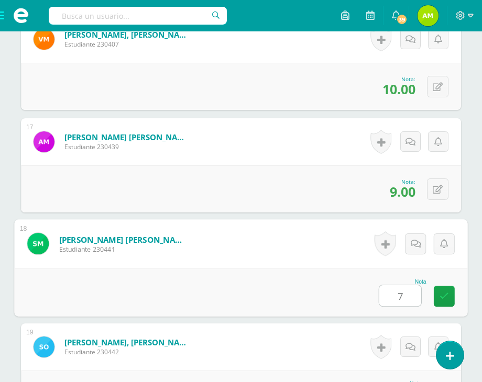
type input "7"
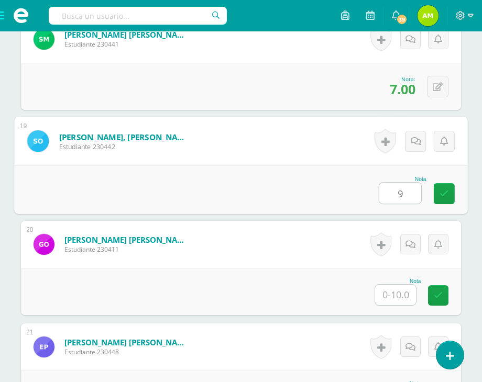
type input "9"
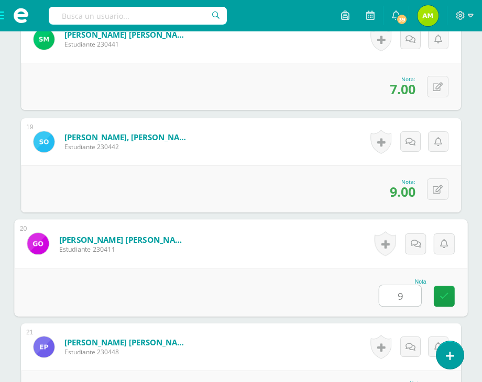
type input "9"
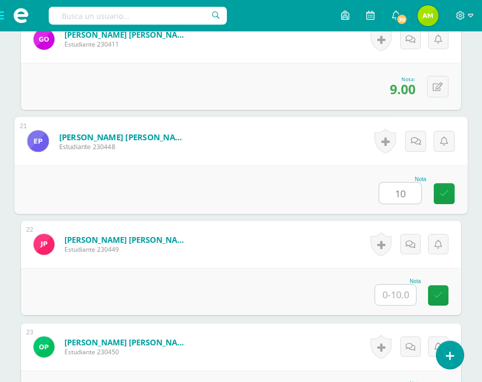
type input "10"
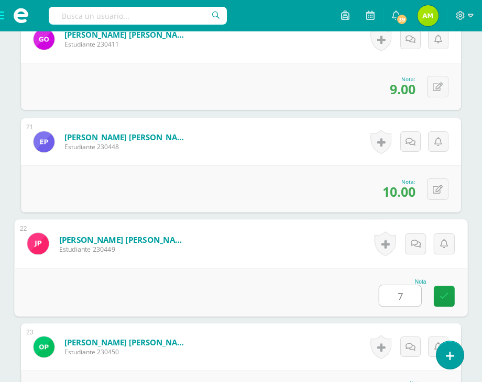
type input "7"
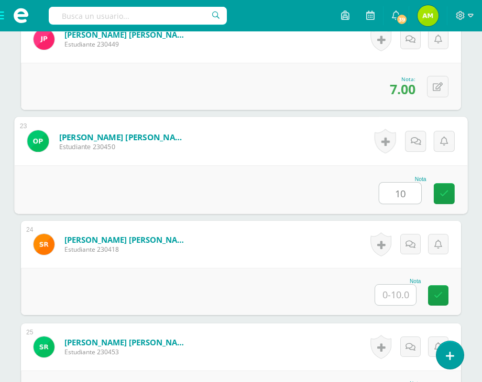
type input "10"
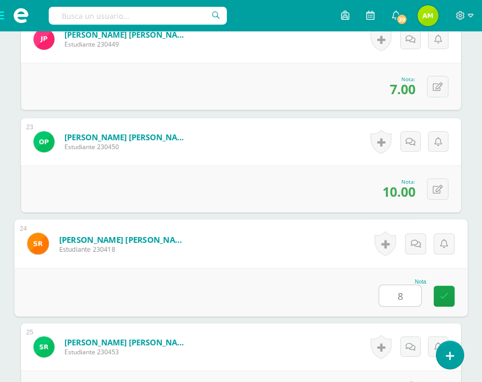
type input "8"
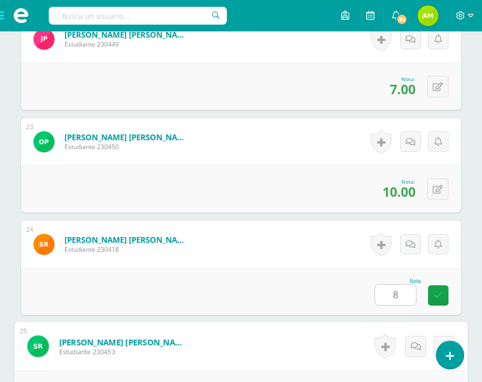
scroll to position [2738, 0]
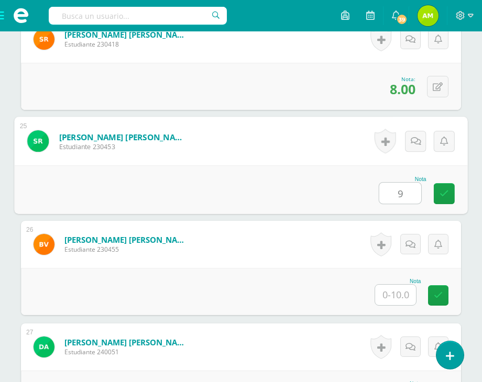
type input "9"
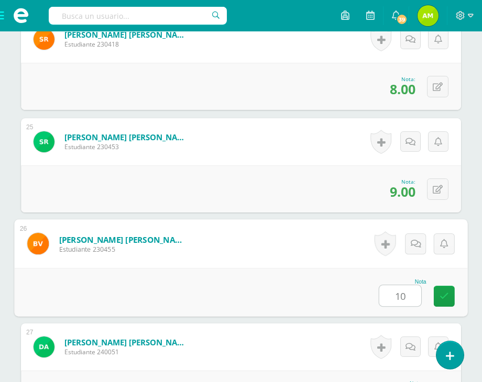
type input "10"
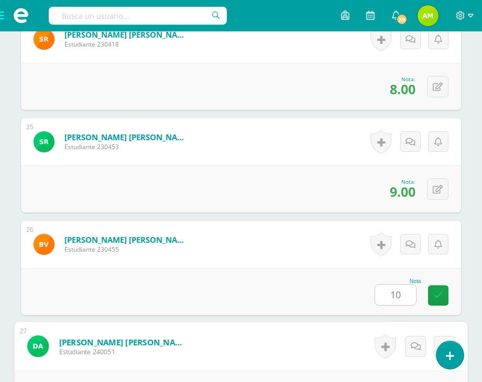
scroll to position [2893, 0]
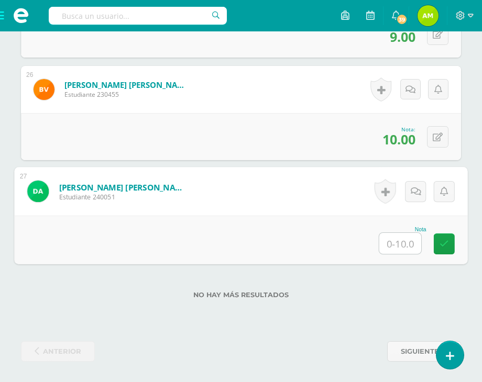
type input "9"
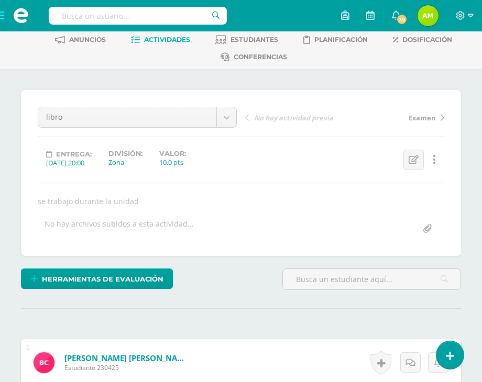
scroll to position [0, 0]
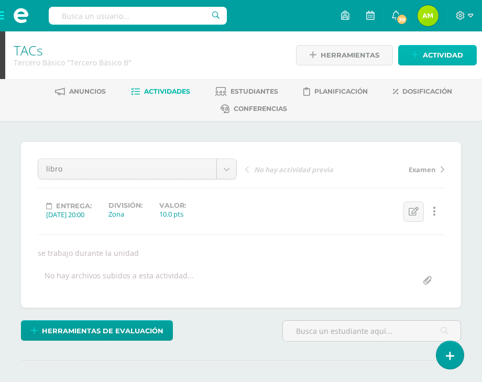
click at [424, 51] on span "Actividad" at bounding box center [443, 55] width 40 height 19
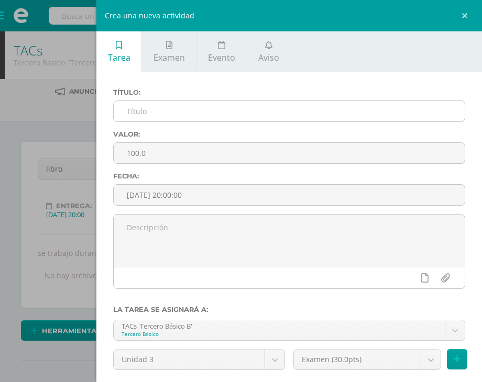
drag, startPoint x: 279, startPoint y: 92, endPoint x: 277, endPoint y: 103, distance: 11.3
click at [279, 96] on label "Título:" at bounding box center [289, 93] width 352 height 8
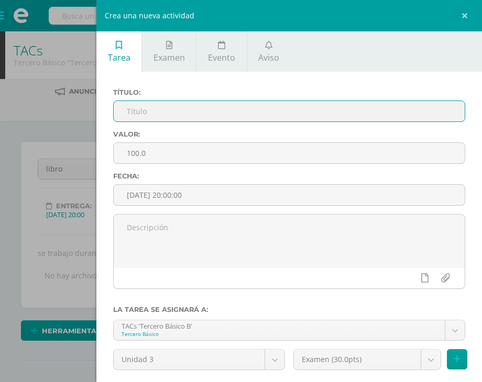
click at [277, 103] on input "text" at bounding box center [289, 111] width 351 height 20
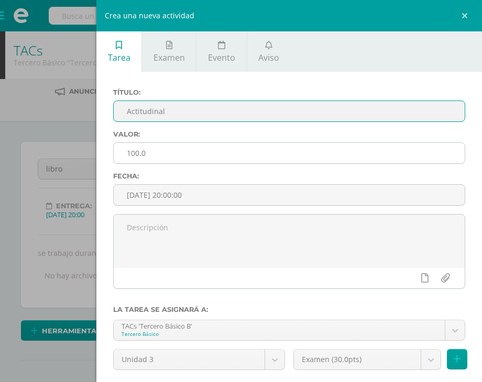
type input "Actitudinal"
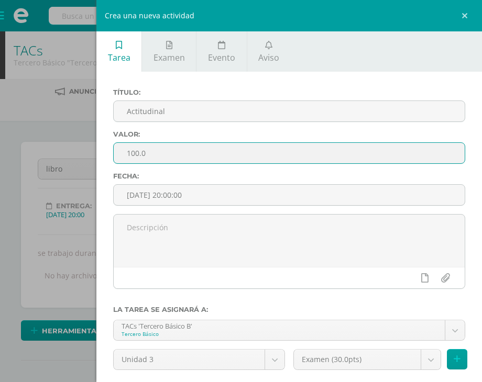
drag, startPoint x: 160, startPoint y: 155, endPoint x: 86, endPoint y: 165, distance: 74.5
click at [86, 165] on div "Crea una nueva actividad Tarea Examen Evento Aviso Título: Actitudinal Valor: 1…" at bounding box center [241, 191] width 482 height 382
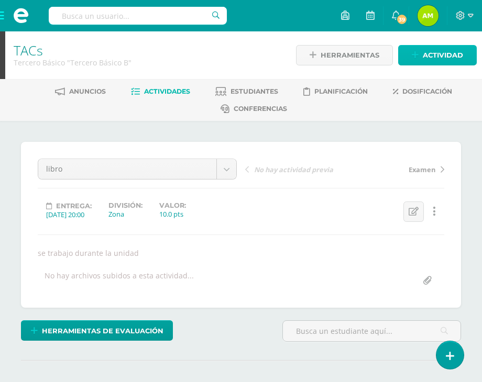
click at [408, 53] on link "Actividad" at bounding box center [437, 55] width 79 height 20
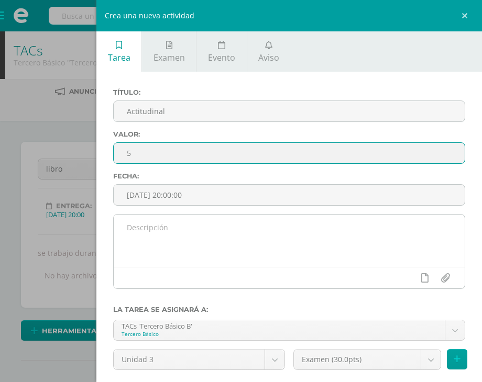
type input "5"
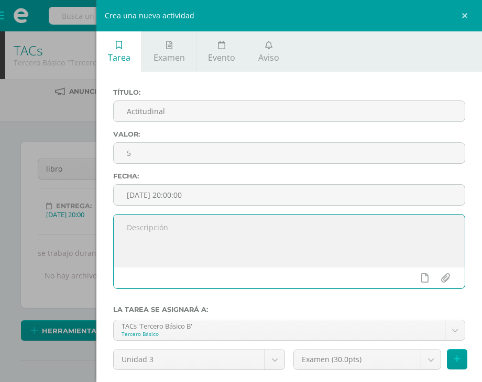
click at [170, 244] on textarea at bounding box center [289, 241] width 351 height 52
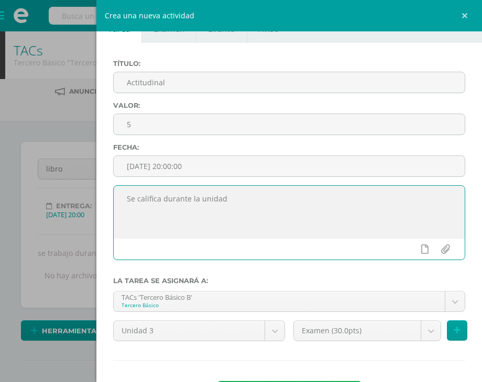
scroll to position [72, 0]
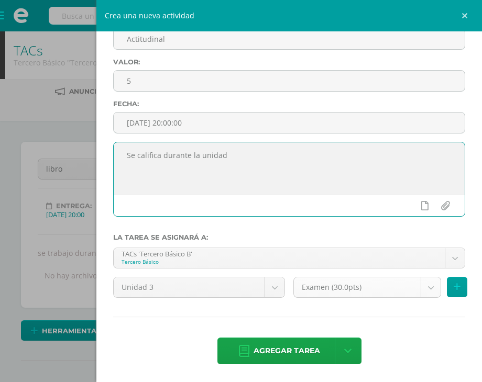
type textarea "Se califica durante la unidad"
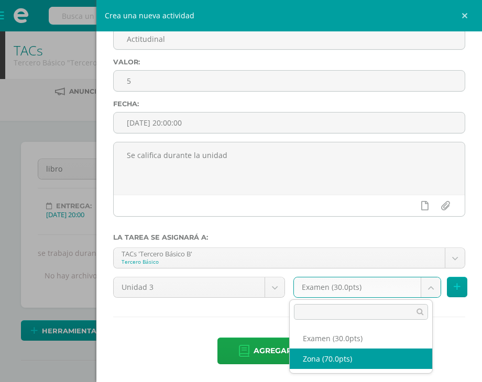
select select "102648"
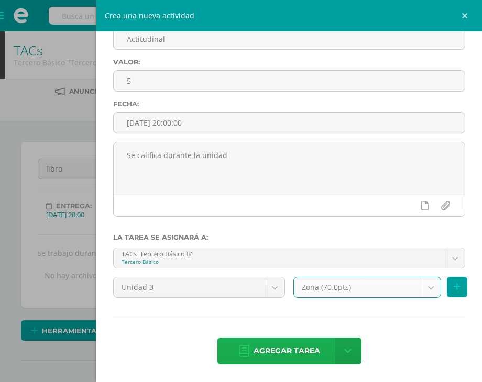
click at [275, 349] on span "Agregar tarea" at bounding box center [287, 351] width 67 height 26
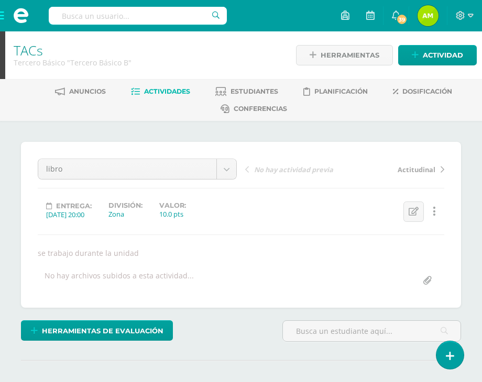
click at [417, 167] on span "Actitudinal" at bounding box center [417, 169] width 38 height 9
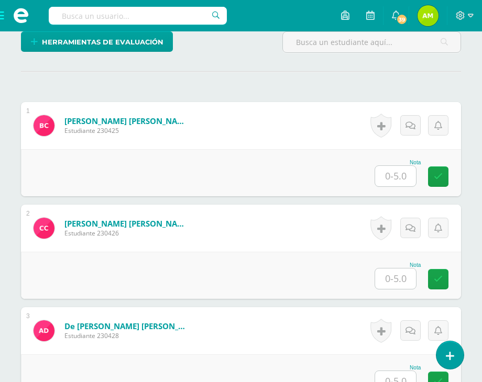
scroll to position [289, 0]
click at [395, 170] on input "text" at bounding box center [395, 176] width 41 height 20
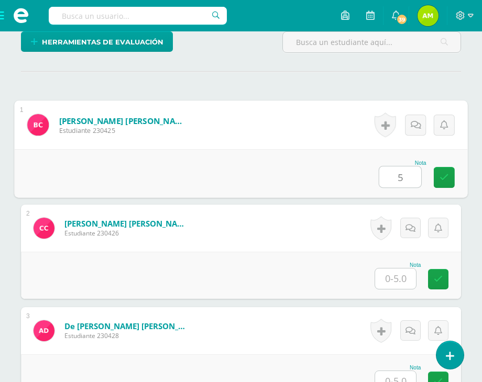
type input "5"
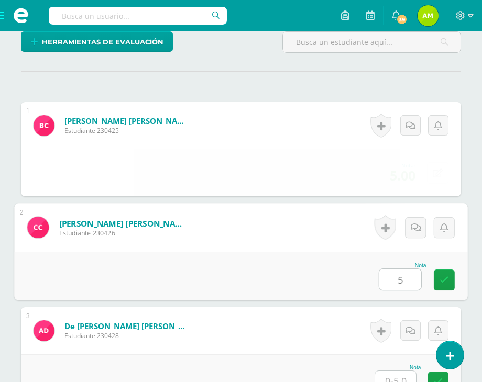
type input "5"
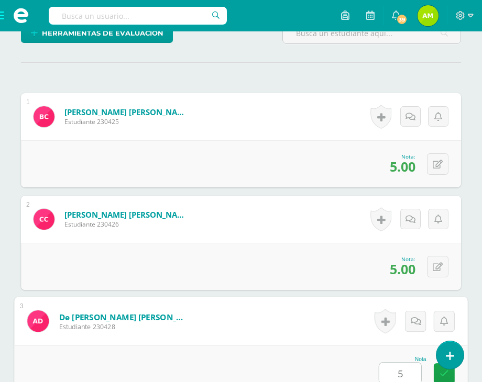
type input "5"
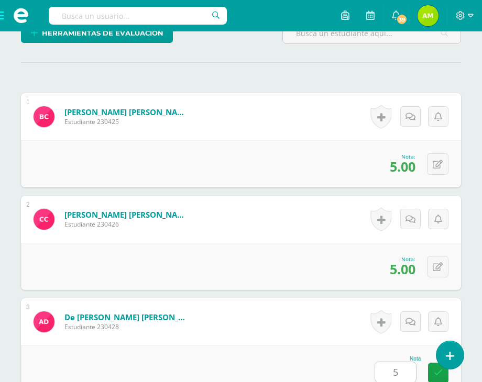
scroll to position [581, 0]
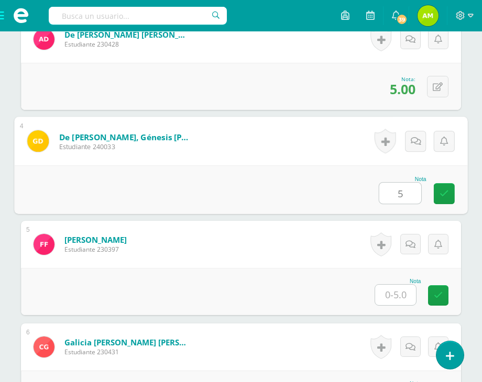
type input "5"
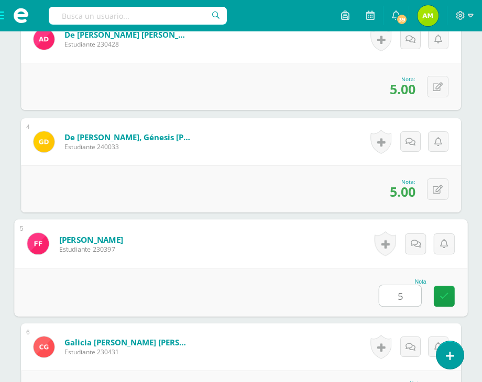
type input "5"
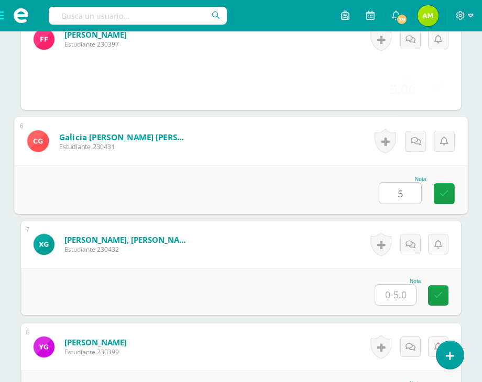
scroll to position [787, 0]
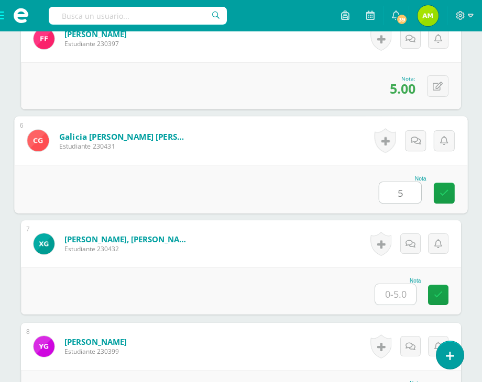
type input "5"
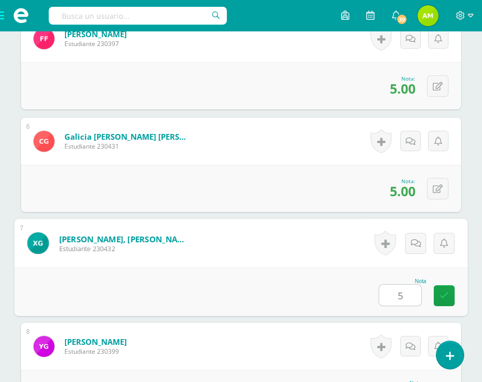
type input "5"
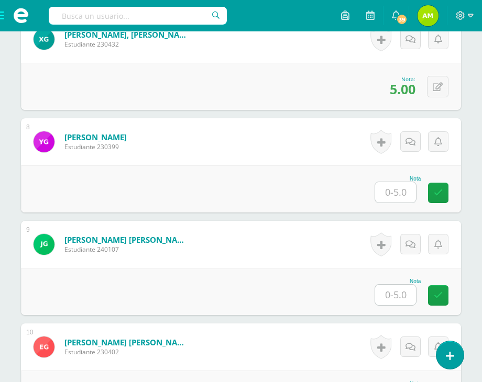
click at [400, 194] on input "text" at bounding box center [395, 192] width 41 height 20
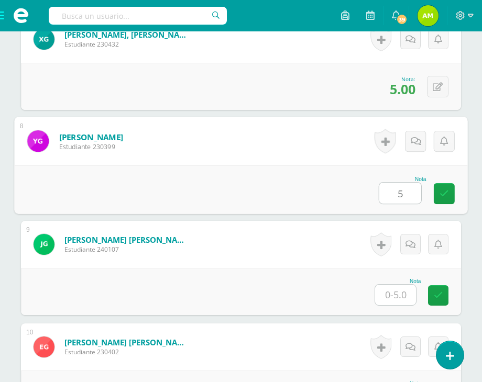
type input "5"
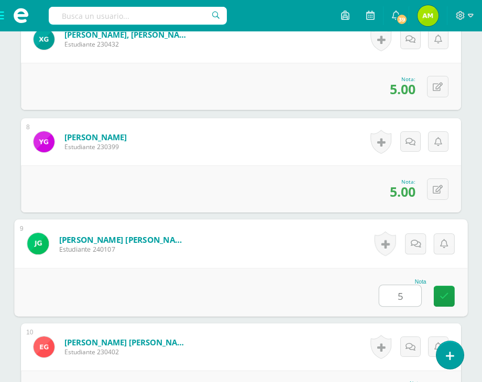
type input "5"
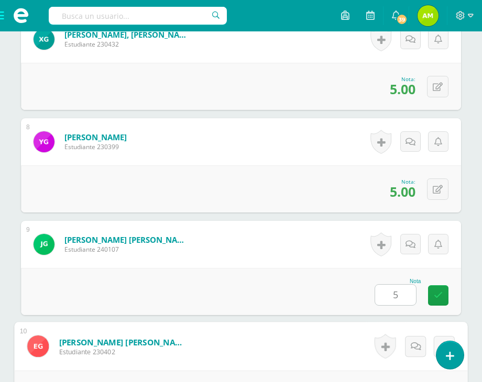
scroll to position [1197, 0]
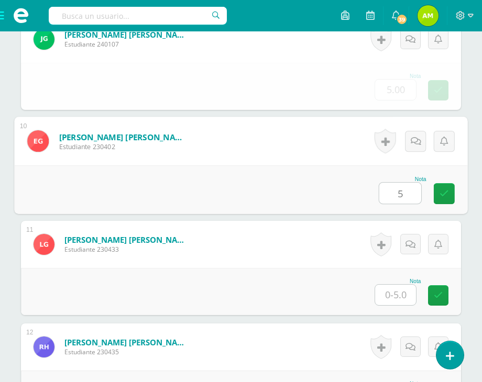
type input "5"
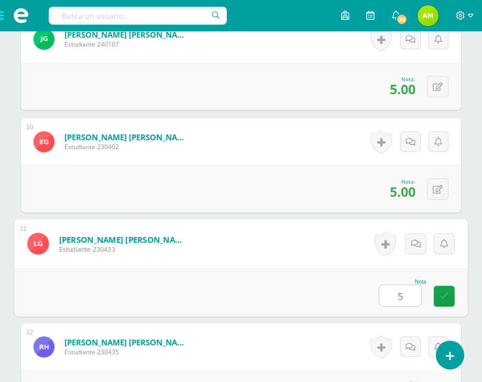
type input "5"
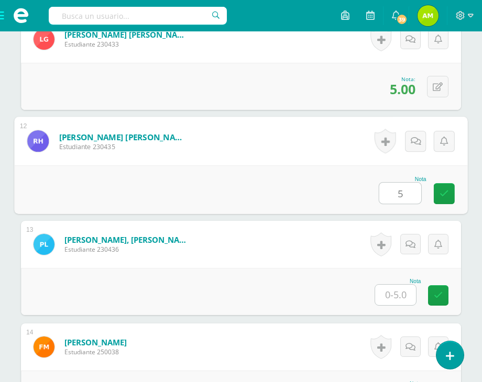
type input "5"
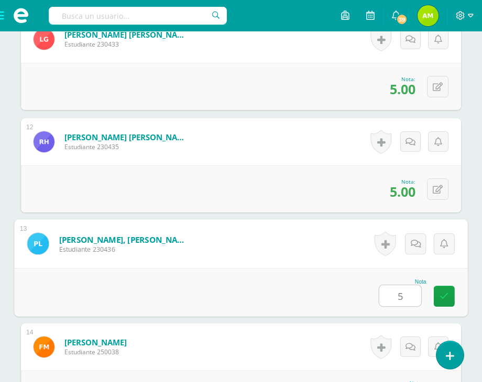
type input "5"
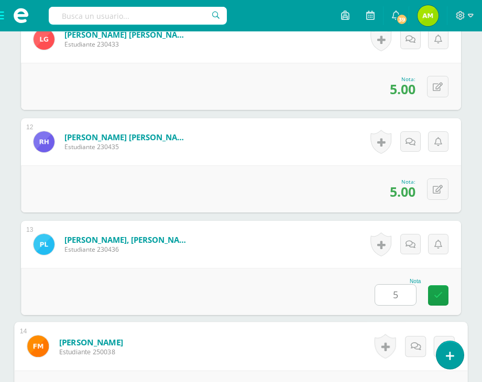
scroll to position [1608, 0]
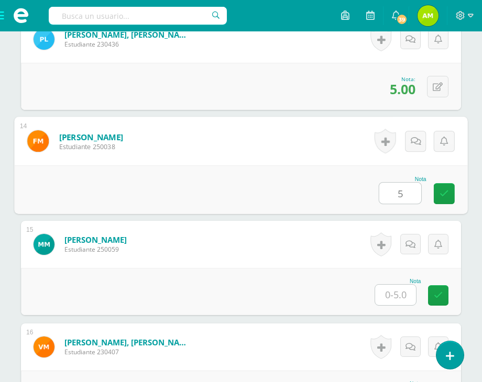
type input "5"
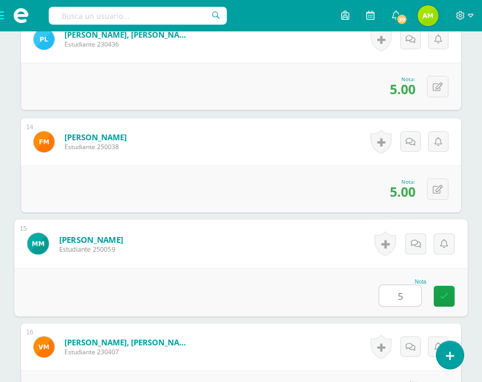
type input "5"
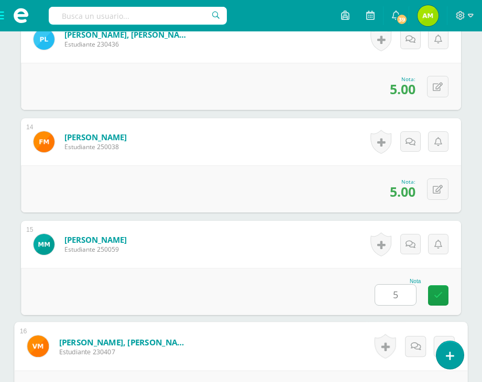
scroll to position [1813, 0]
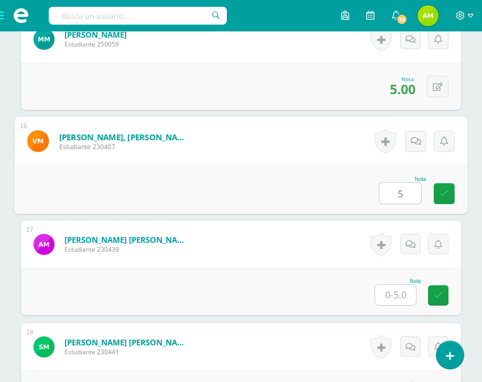
type input "5"
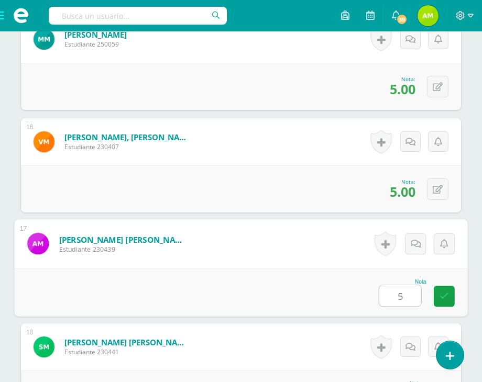
type input "5"
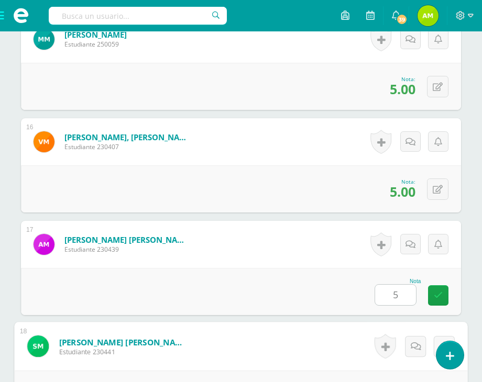
scroll to position [2019, 0]
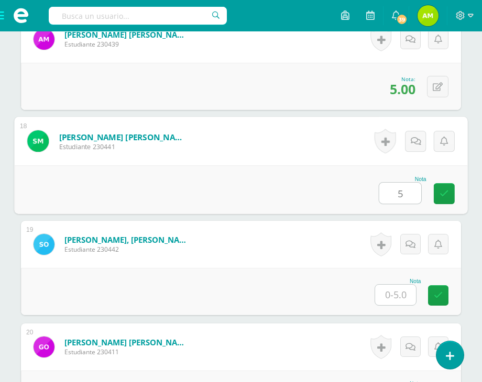
type input "5"
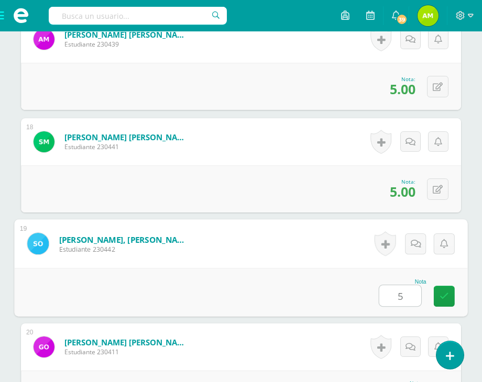
type input "5"
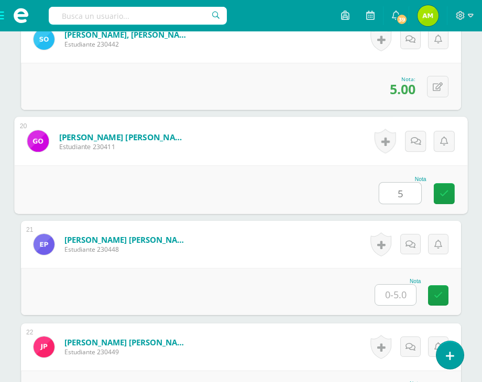
type input "5"
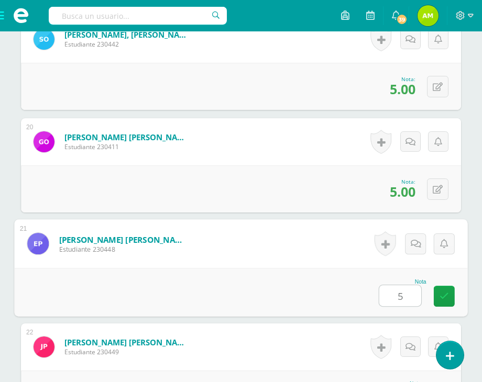
type input "5"
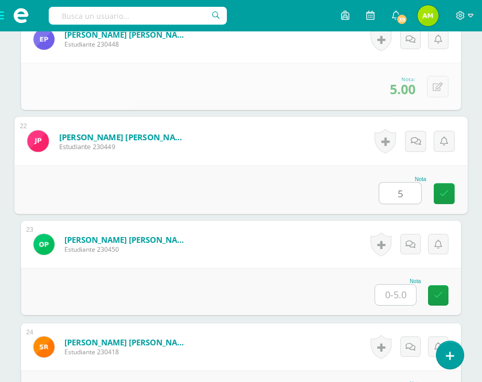
type input "5"
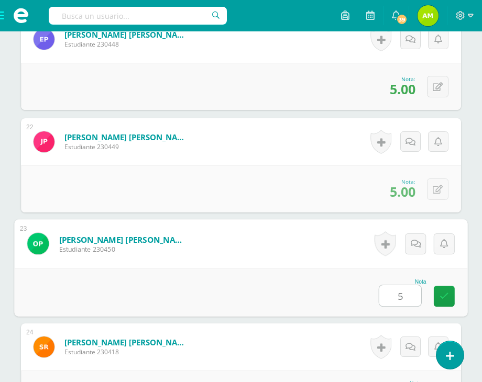
type input "5"
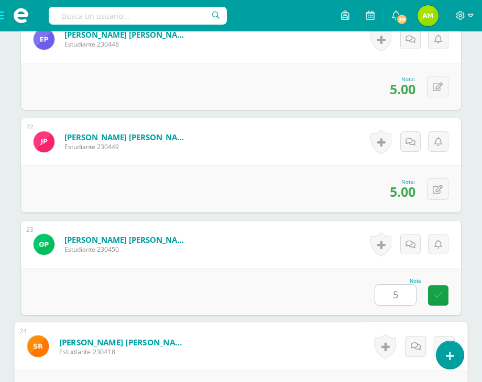
scroll to position [2635, 0]
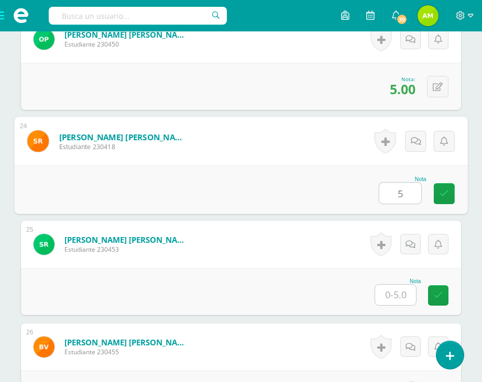
type input "5"
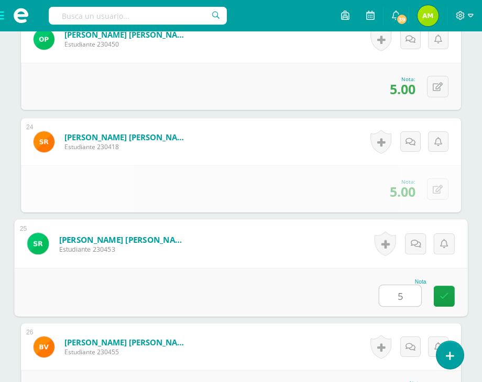
type input "5"
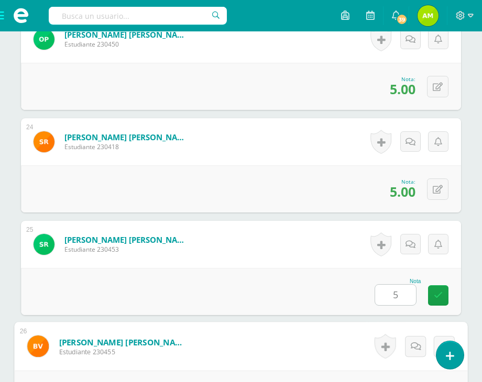
scroll to position [2840, 0]
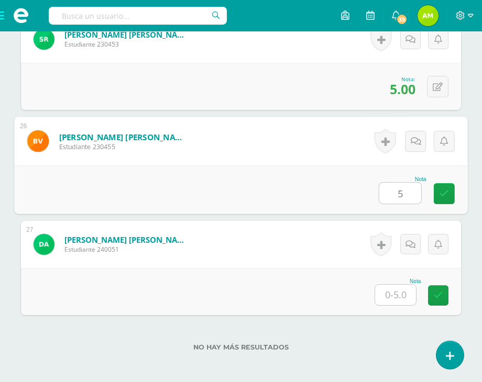
type input "5"
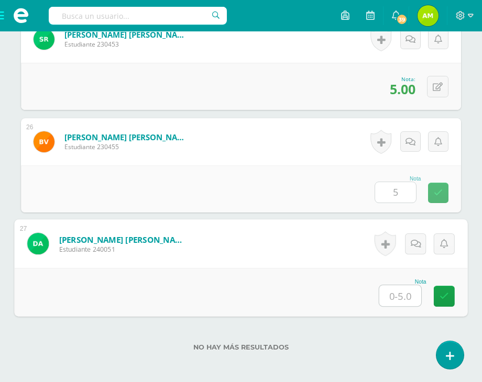
type input "5"
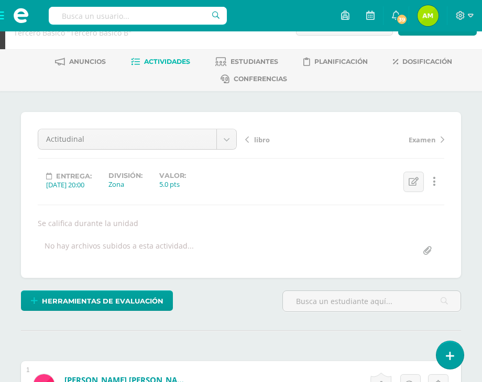
scroll to position [0, 0]
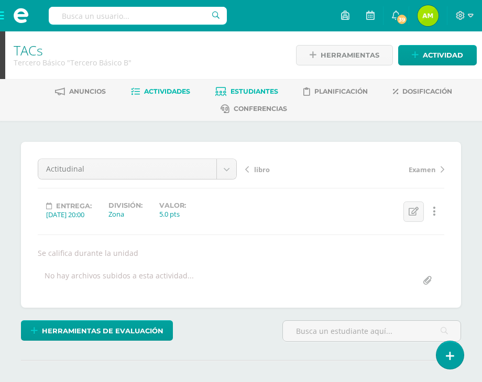
click at [227, 95] on link "Estudiantes" at bounding box center [246, 91] width 63 height 17
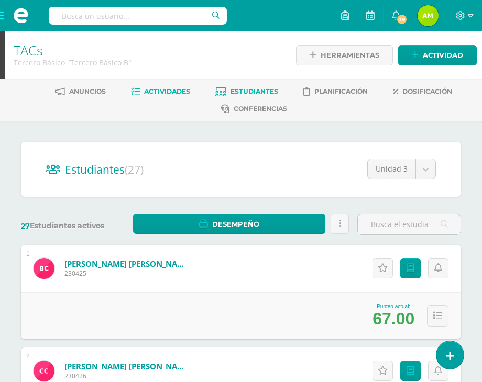
click at [144, 94] on span "Actividades" at bounding box center [167, 91] width 46 height 8
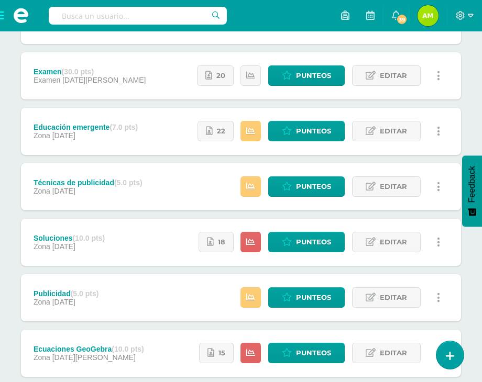
scroll to position [314, 0]
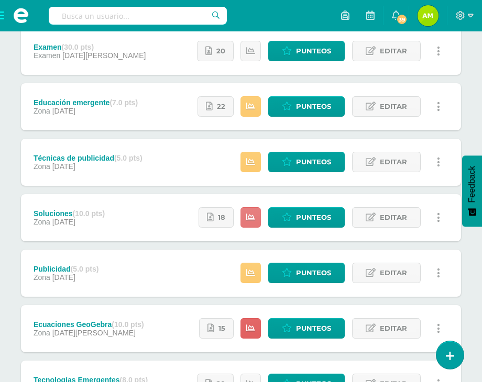
click at [247, 215] on link at bounding box center [250, 217] width 20 height 20
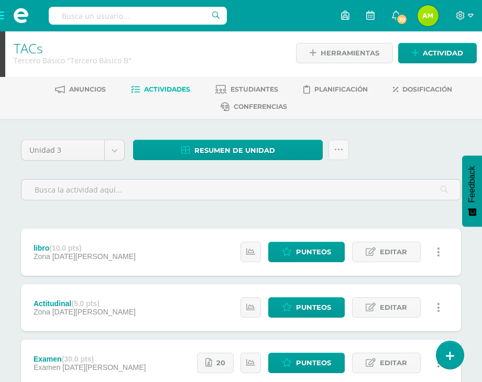
scroll to position [0, 0]
